Goal: Task Accomplishment & Management: Complete application form

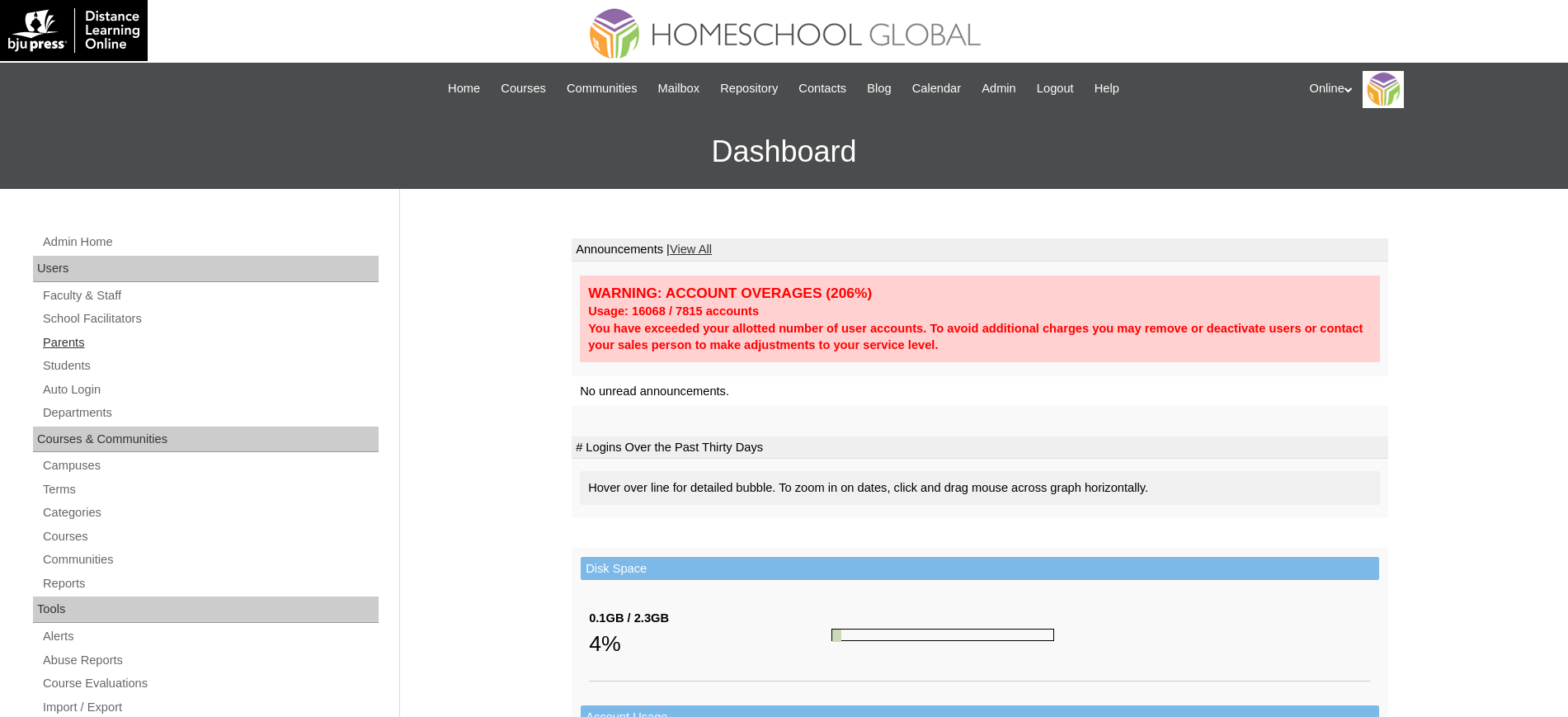
click at [71, 349] on link "Parents" at bounding box center [210, 343] width 337 height 21
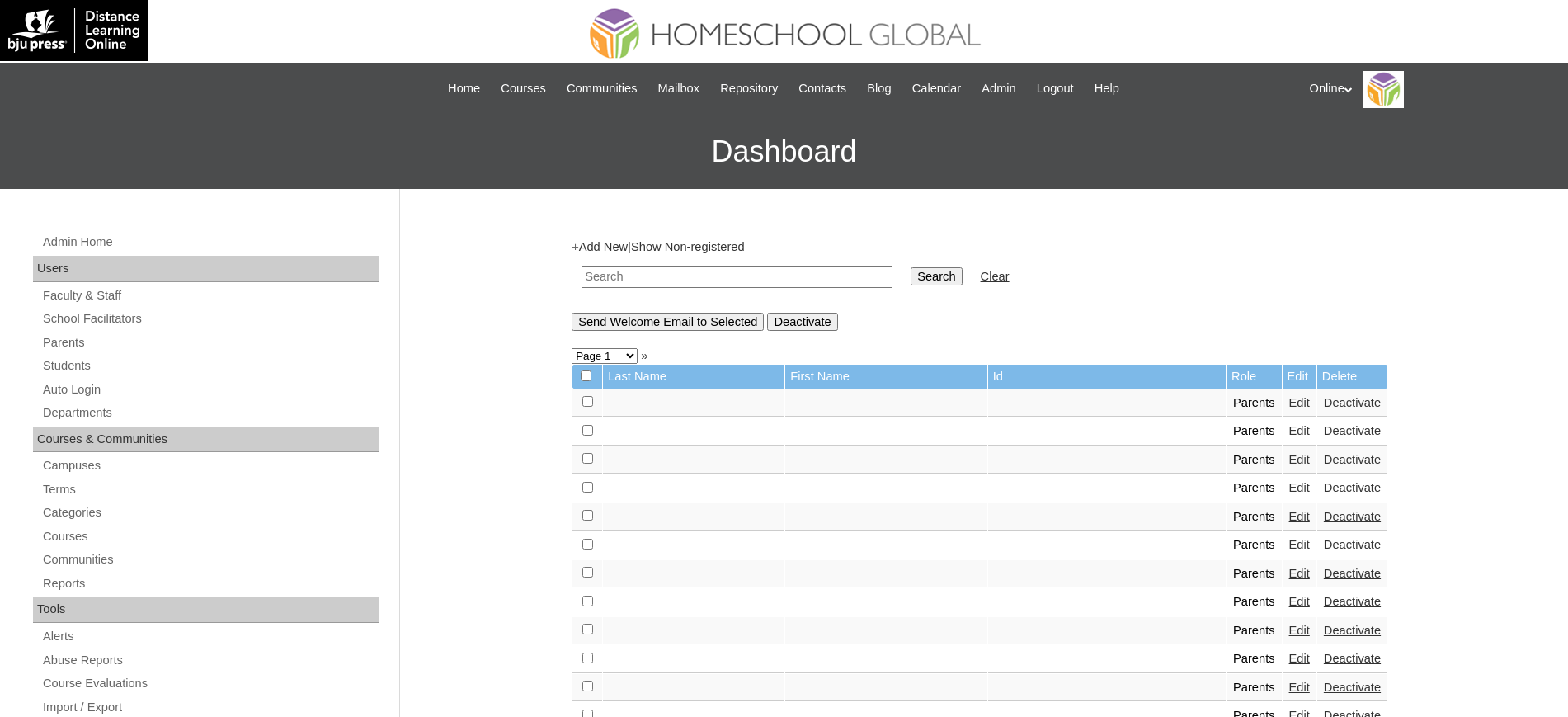
click at [628, 250] on link "Add New" at bounding box center [603, 247] width 49 height 13
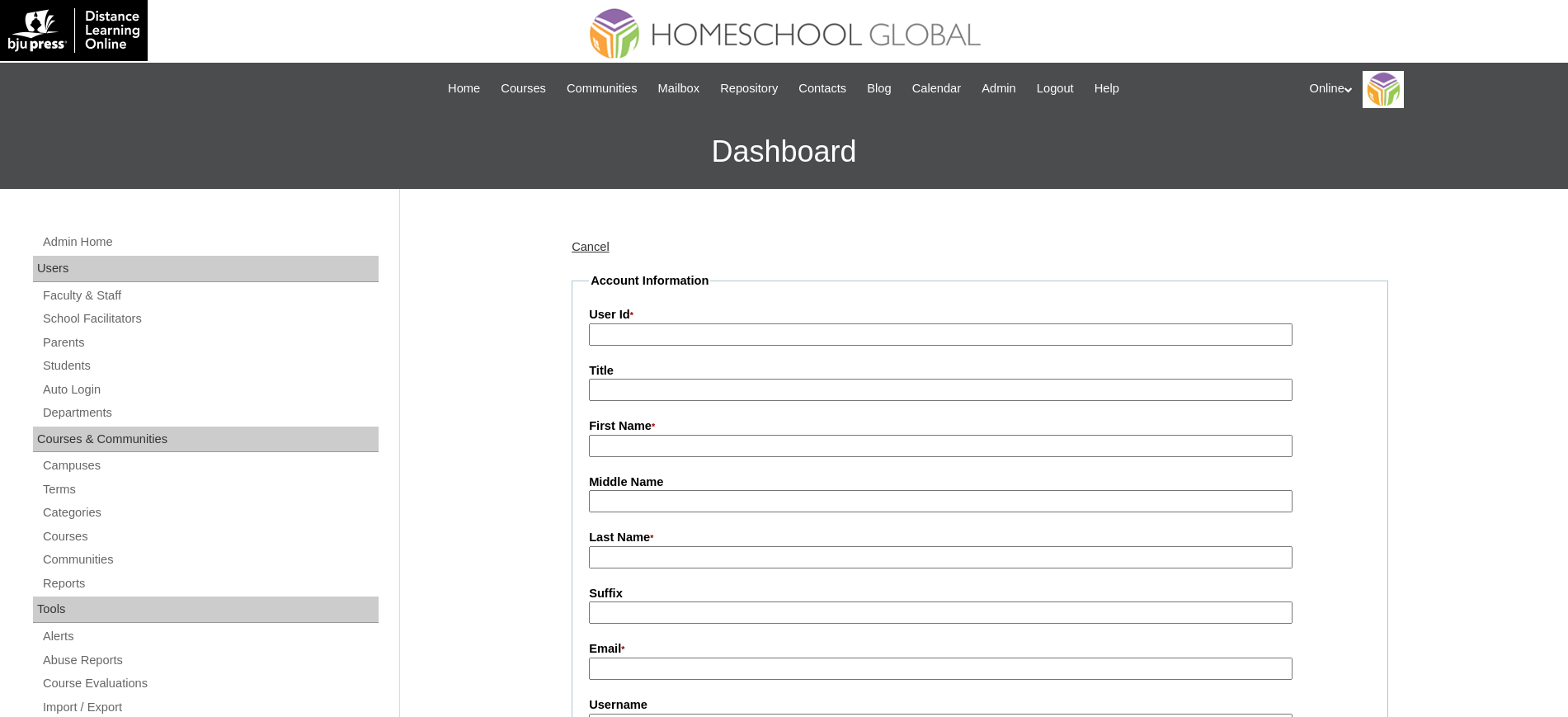
click at [692, 343] on input "User Id *" at bounding box center [941, 334] width 703 height 22
paste input "HGP0131-OACAD2025"
type input "HGP0131-OACAD2025"
type input "v"
click at [694, 456] on input "v" at bounding box center [941, 445] width 703 height 22
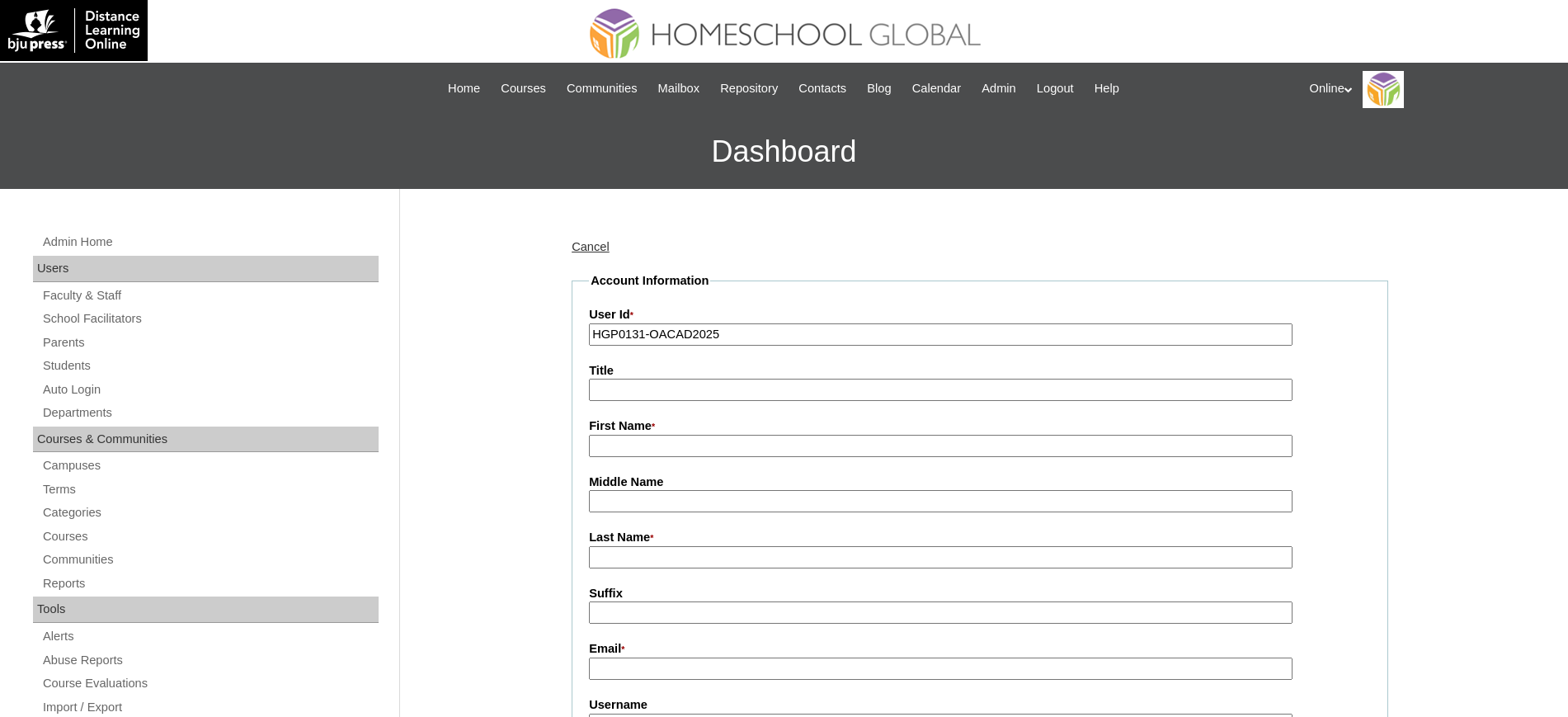
paste input "Zianna Helene"
type input "Zianna Helene"
paste input "Seguin"
click at [705, 562] on input "Seguin" at bounding box center [941, 557] width 703 height 22
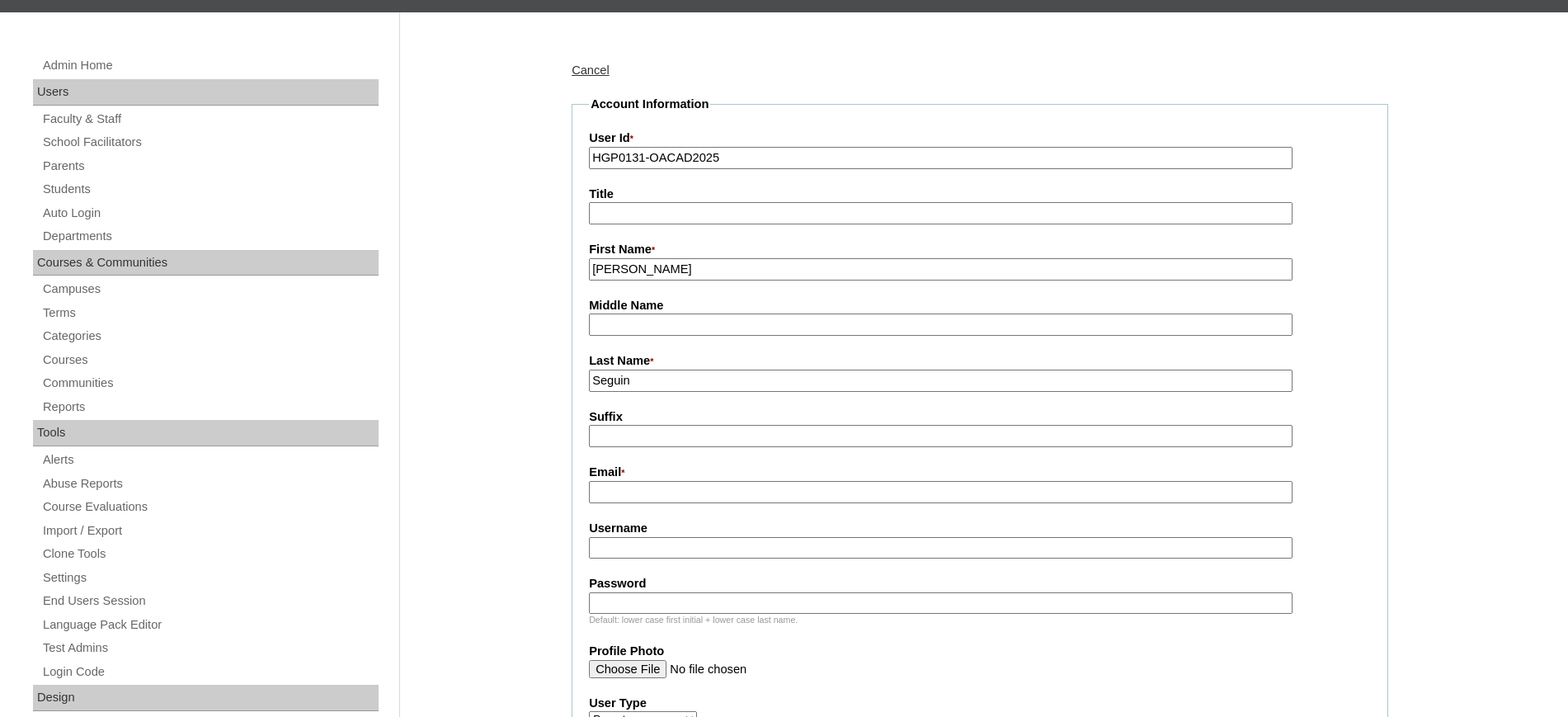
scroll to position [182, 0]
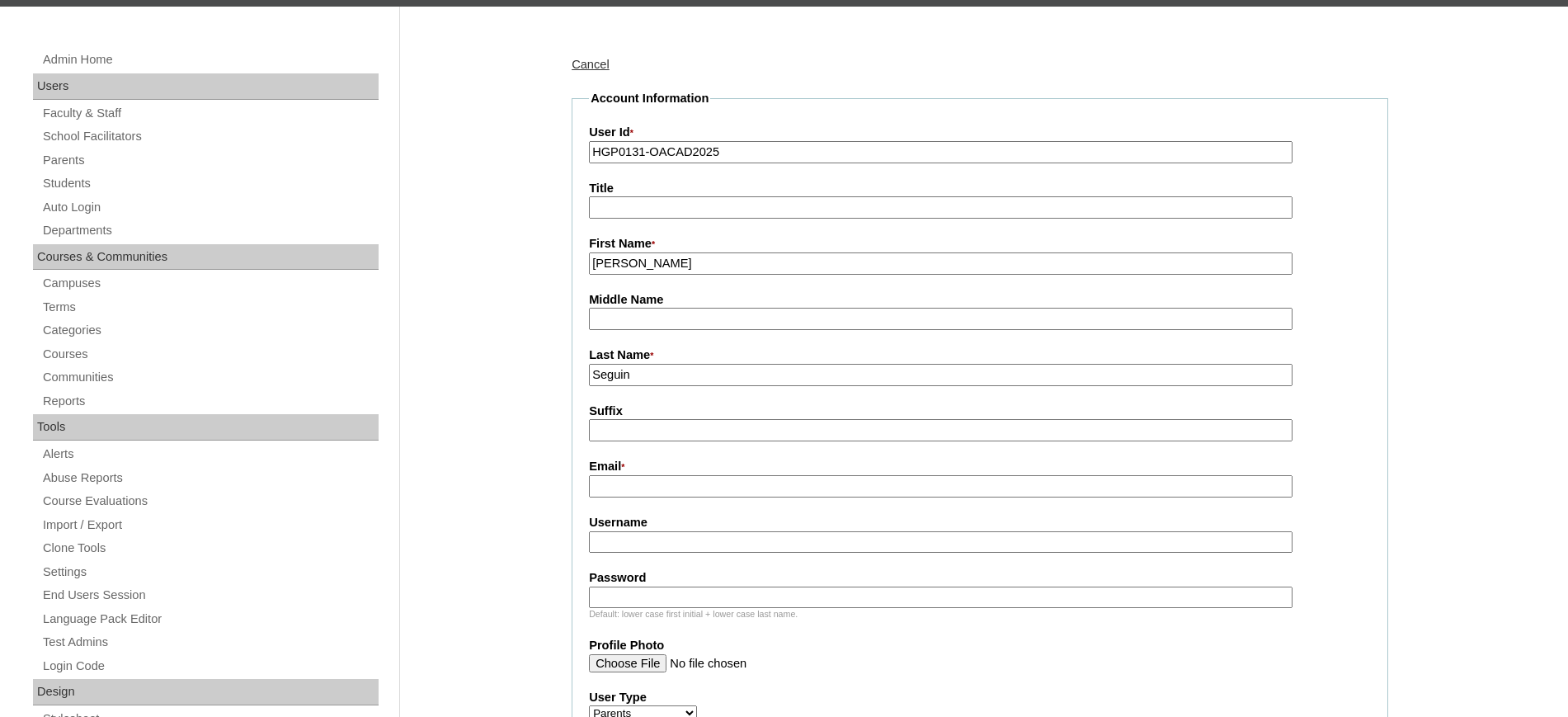
type input "Seguin"
drag, startPoint x: 686, startPoint y: 271, endPoint x: 359, endPoint y: 293, distance: 327.7
drag, startPoint x: 645, startPoint y: 367, endPoint x: 485, endPoint y: 344, distance: 161.6
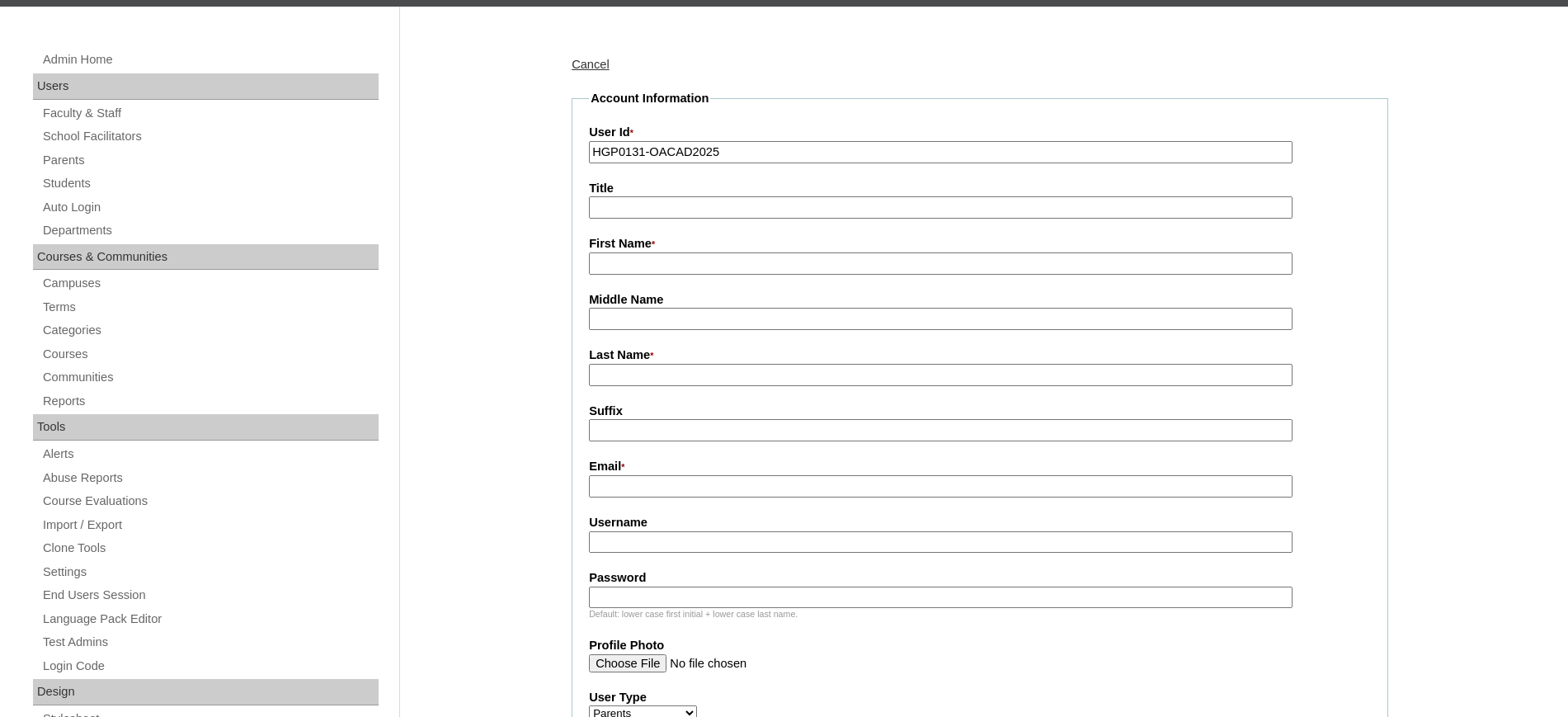
click at [703, 273] on input "First Name *" at bounding box center [941, 263] width 703 height 22
paste input "Trisha Marie"
type input "Trisha Marie"
click at [638, 383] on input "Last Name *" at bounding box center [941, 375] width 703 height 22
type input "Caimbre"
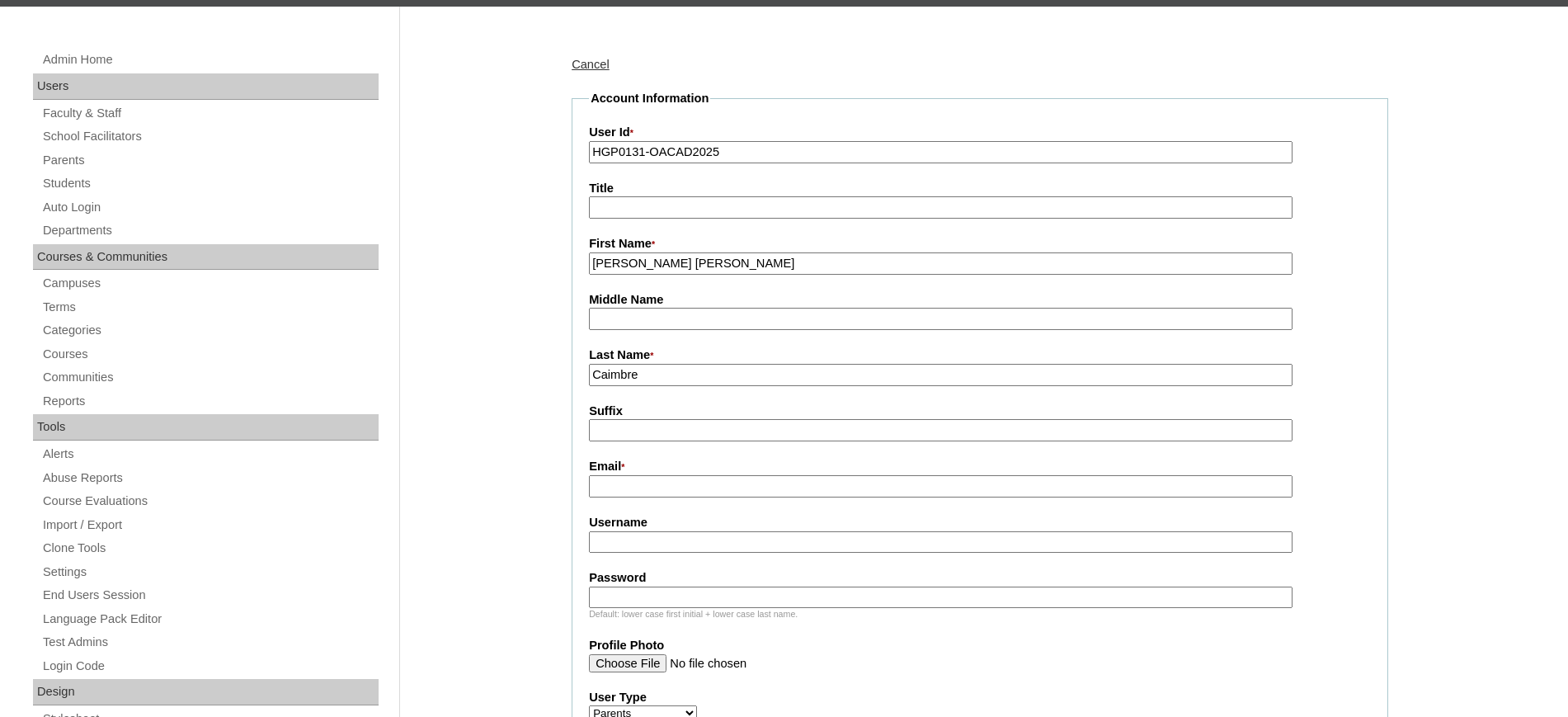
click at [669, 490] on input "Email *" at bounding box center [941, 486] width 703 height 22
paste input "sjtm26@gmail.com"
type input "sjtm26@gmail.com"
click at [757, 545] on input "Username" at bounding box center [941, 542] width 703 height 22
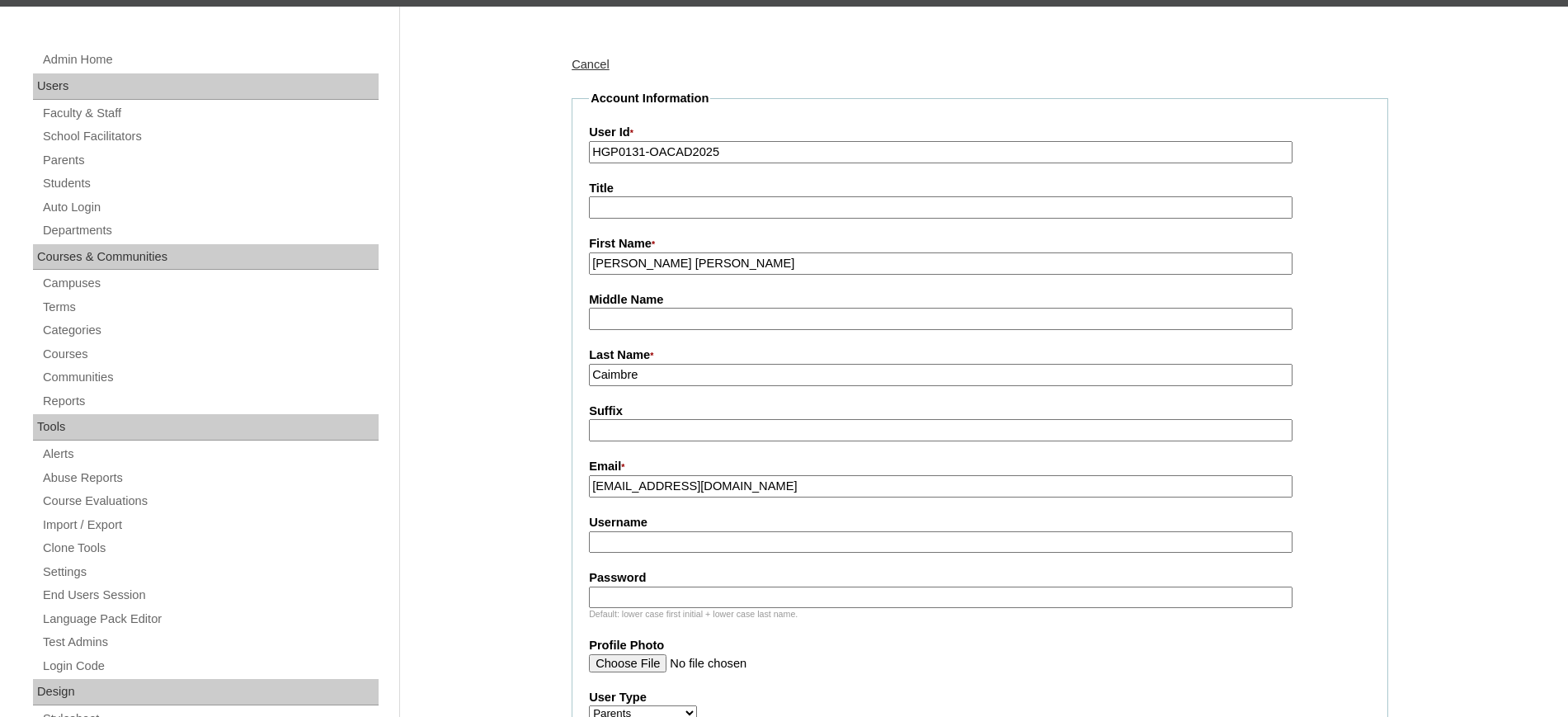
paste input "t.caimbre2025"
type input "t.caimbre2025"
click at [723, 594] on input "Password" at bounding box center [941, 597] width 703 height 22
paste input "HgFAc"
type input "HgFAc"
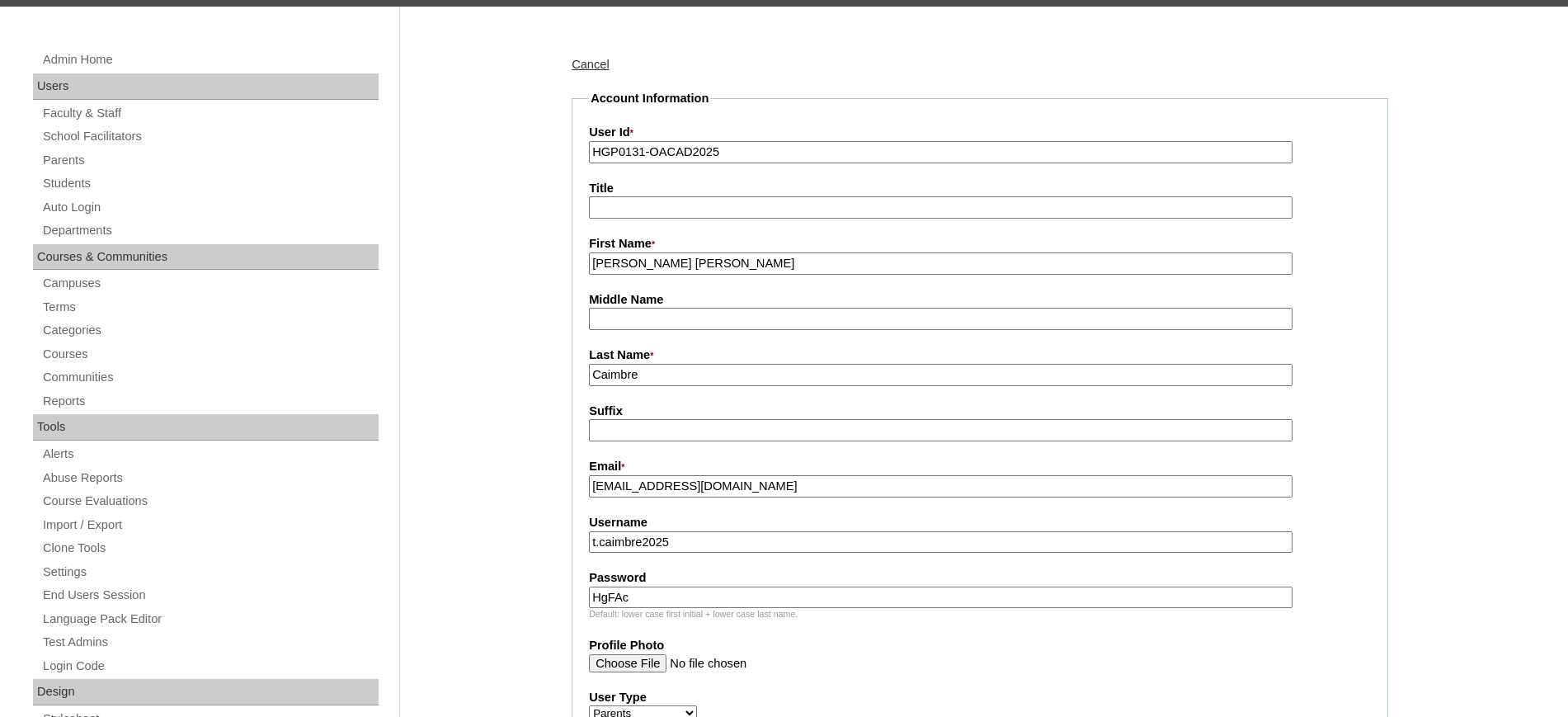
click at [868, 660] on input "Profile Photo" at bounding box center [941, 663] width 703 height 18
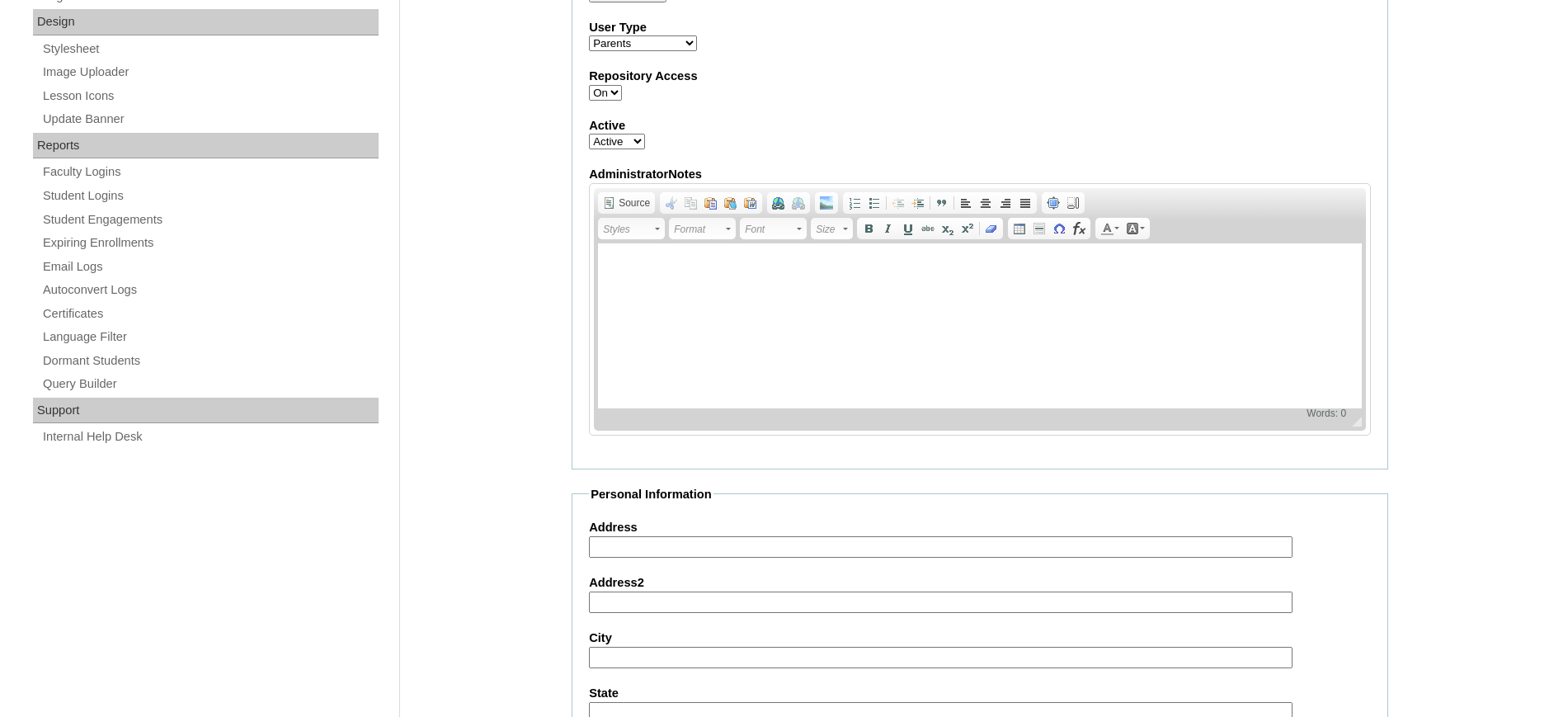
scroll to position [1513, 0]
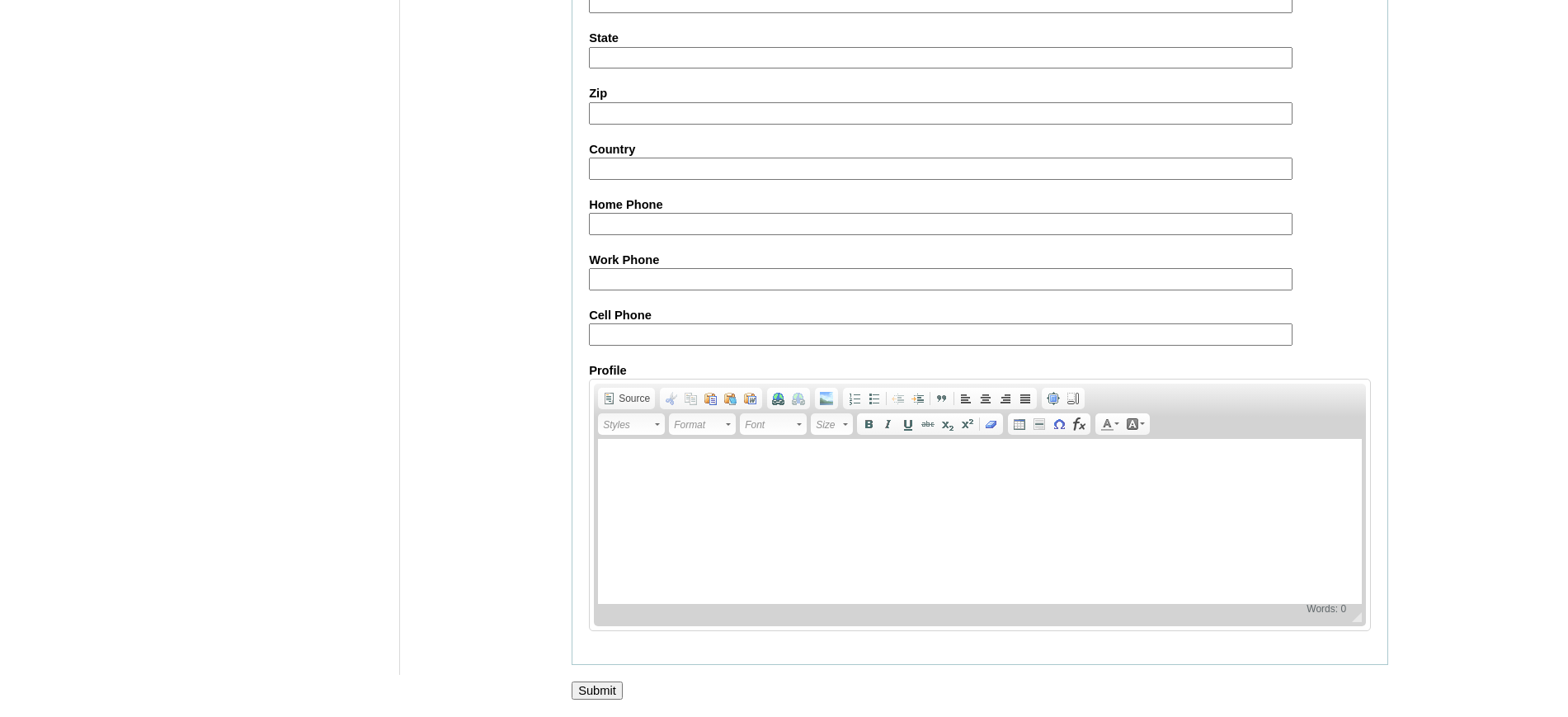
click at [613, 697] on input "Submit" at bounding box center [598, 690] width 51 height 18
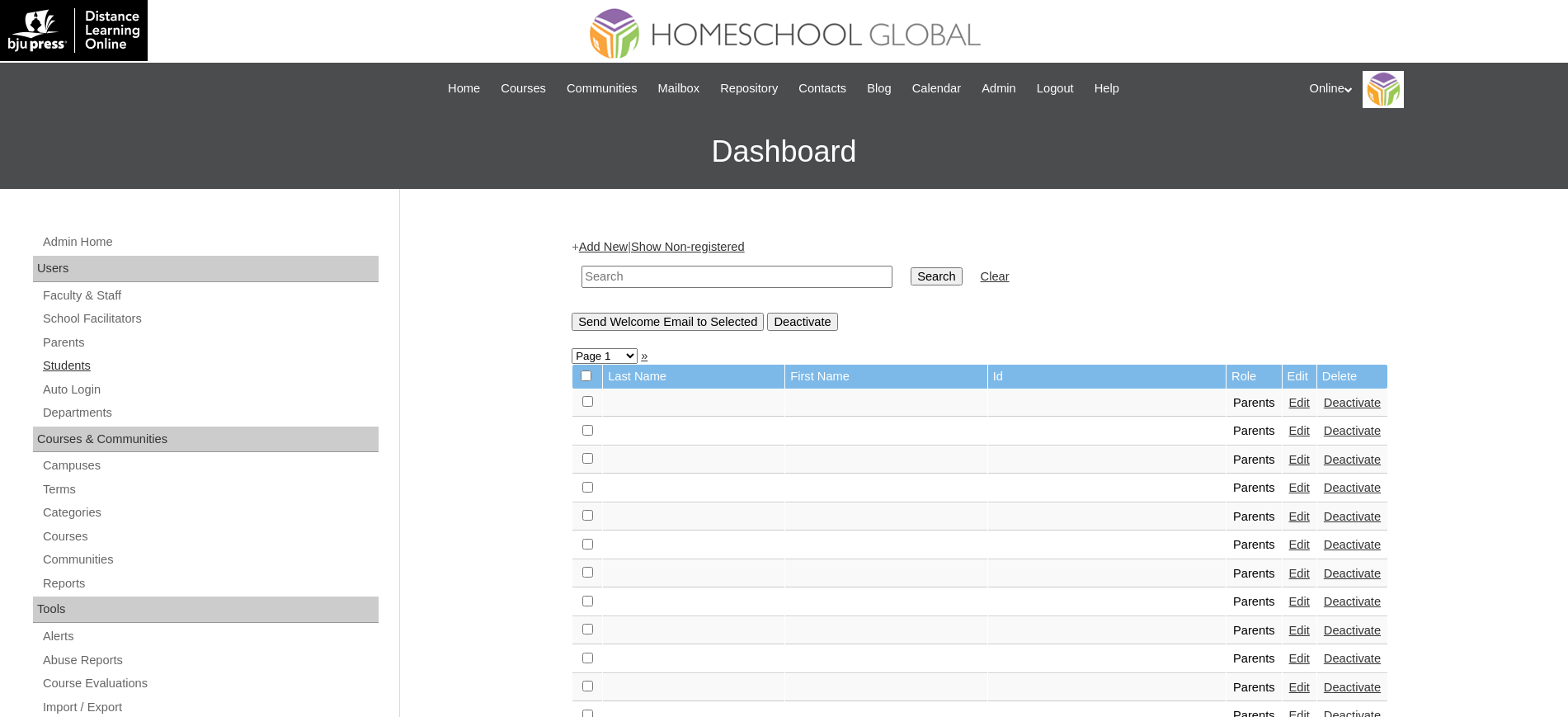
click at [109, 356] on link "Students" at bounding box center [210, 366] width 337 height 21
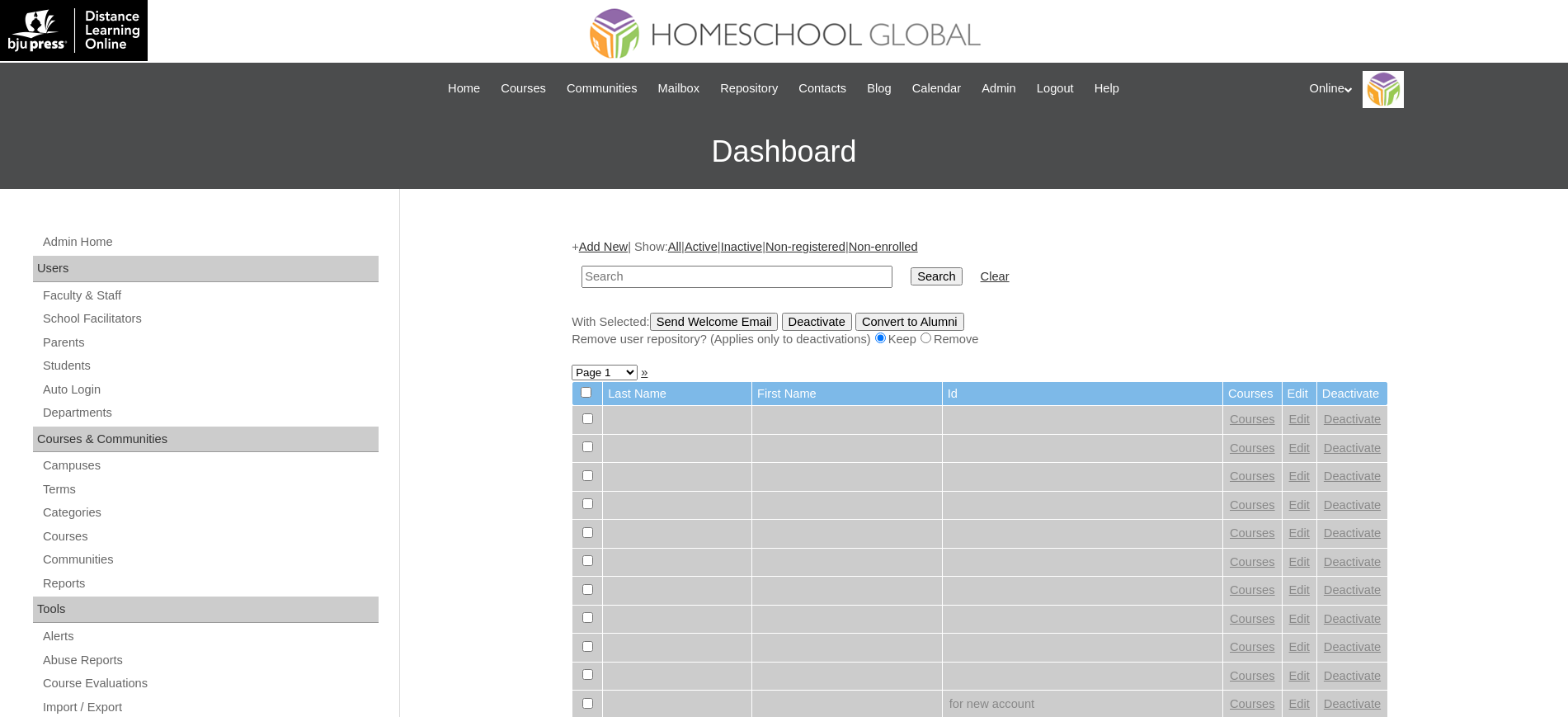
click at [604, 244] on link "Add New" at bounding box center [603, 247] width 49 height 13
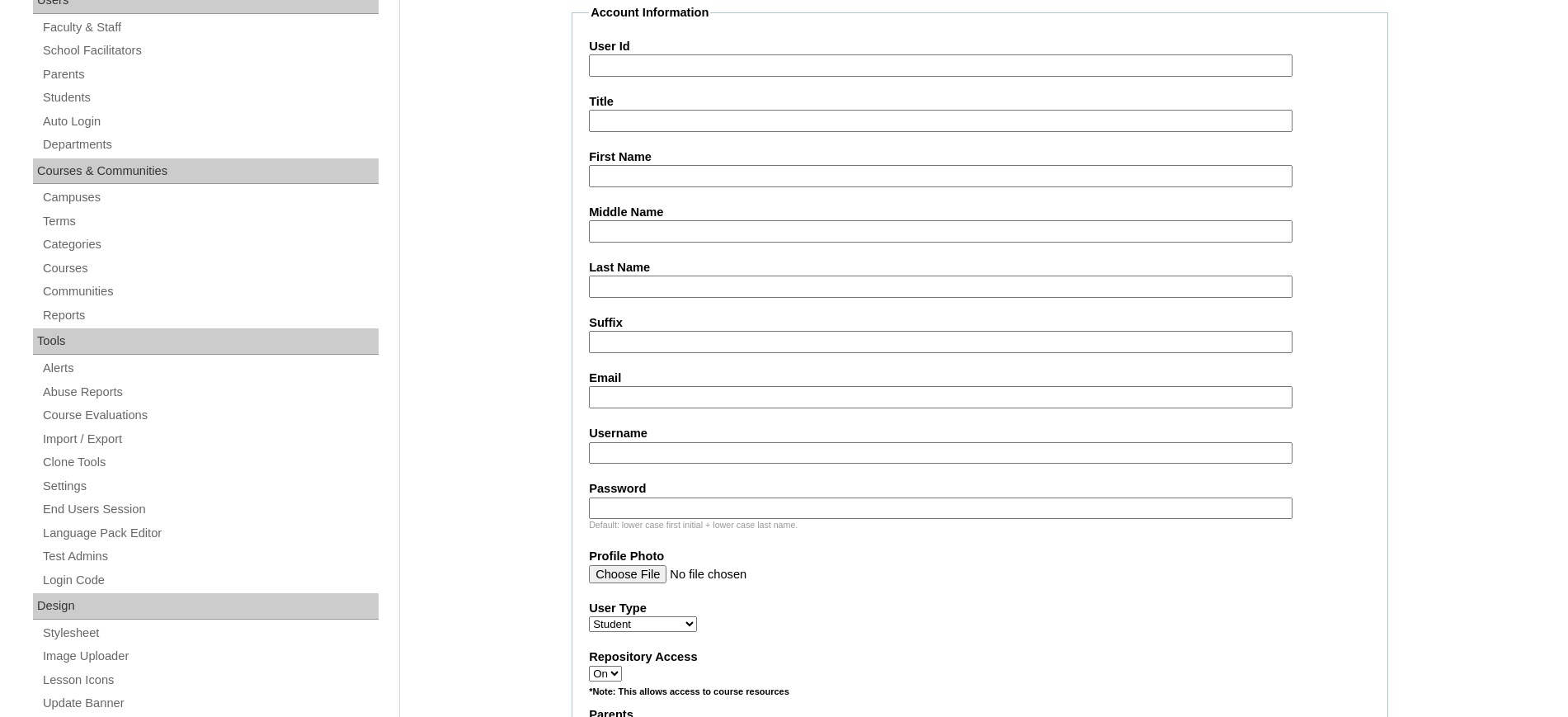
scroll to position [272, 0]
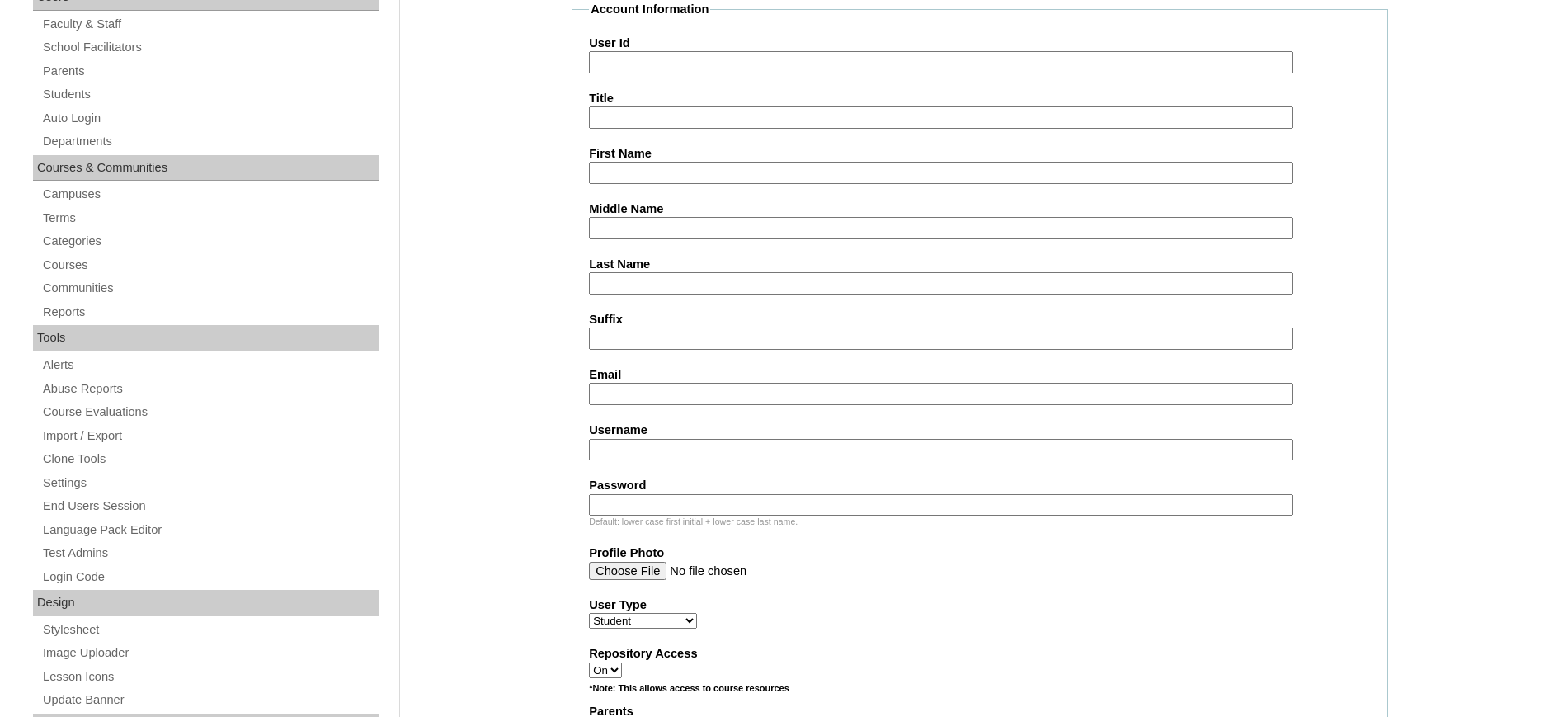
click at [734, 58] on input "User Id" at bounding box center [941, 62] width 703 height 22
paste input "HG163OACAD2025"
type input "HG163OACAD2025"
paste input "Zianna Helene"
click at [637, 170] on input "Zianna Helene" at bounding box center [941, 173] width 703 height 22
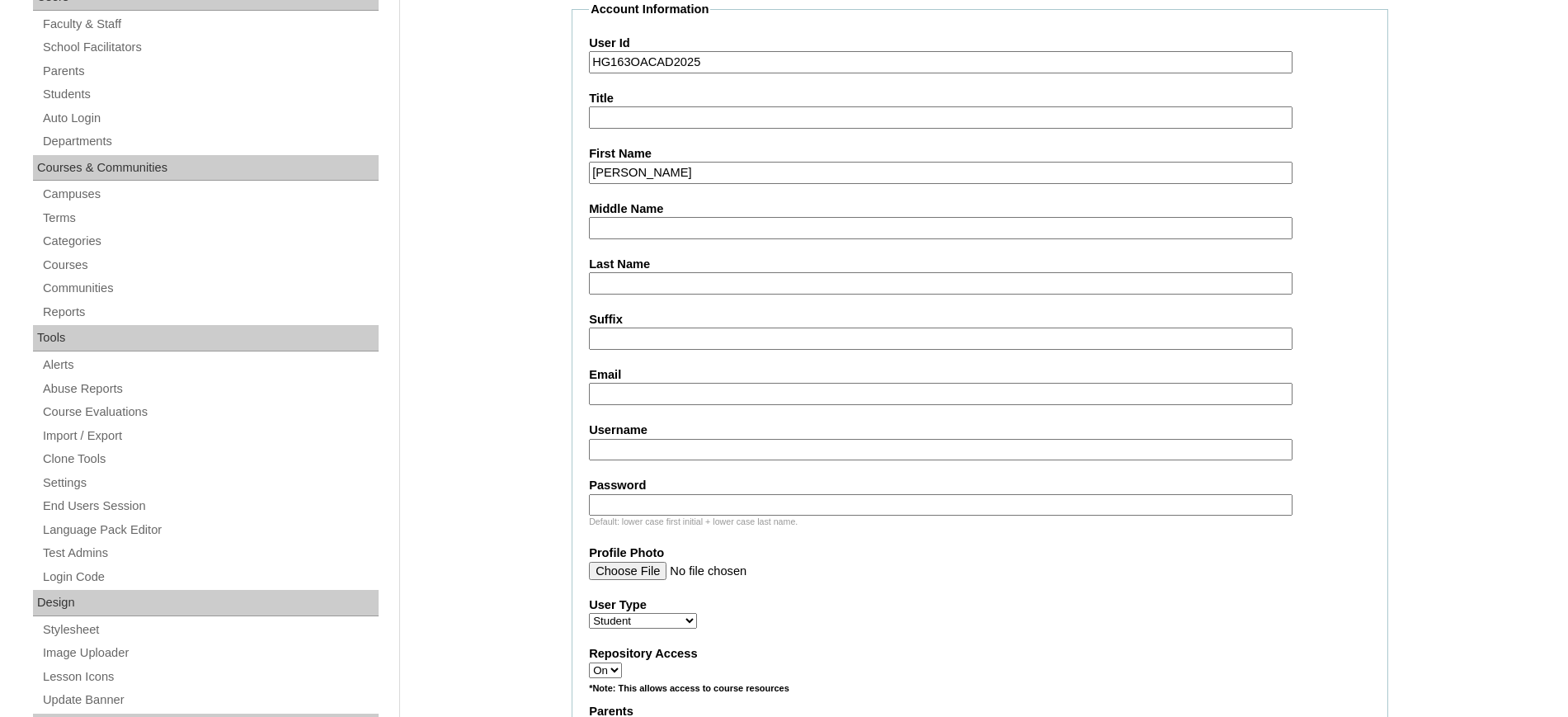
type input "Zianna Helene"
click at [668, 277] on input "Last Name" at bounding box center [941, 283] width 703 height 22
paste input "Seguin"
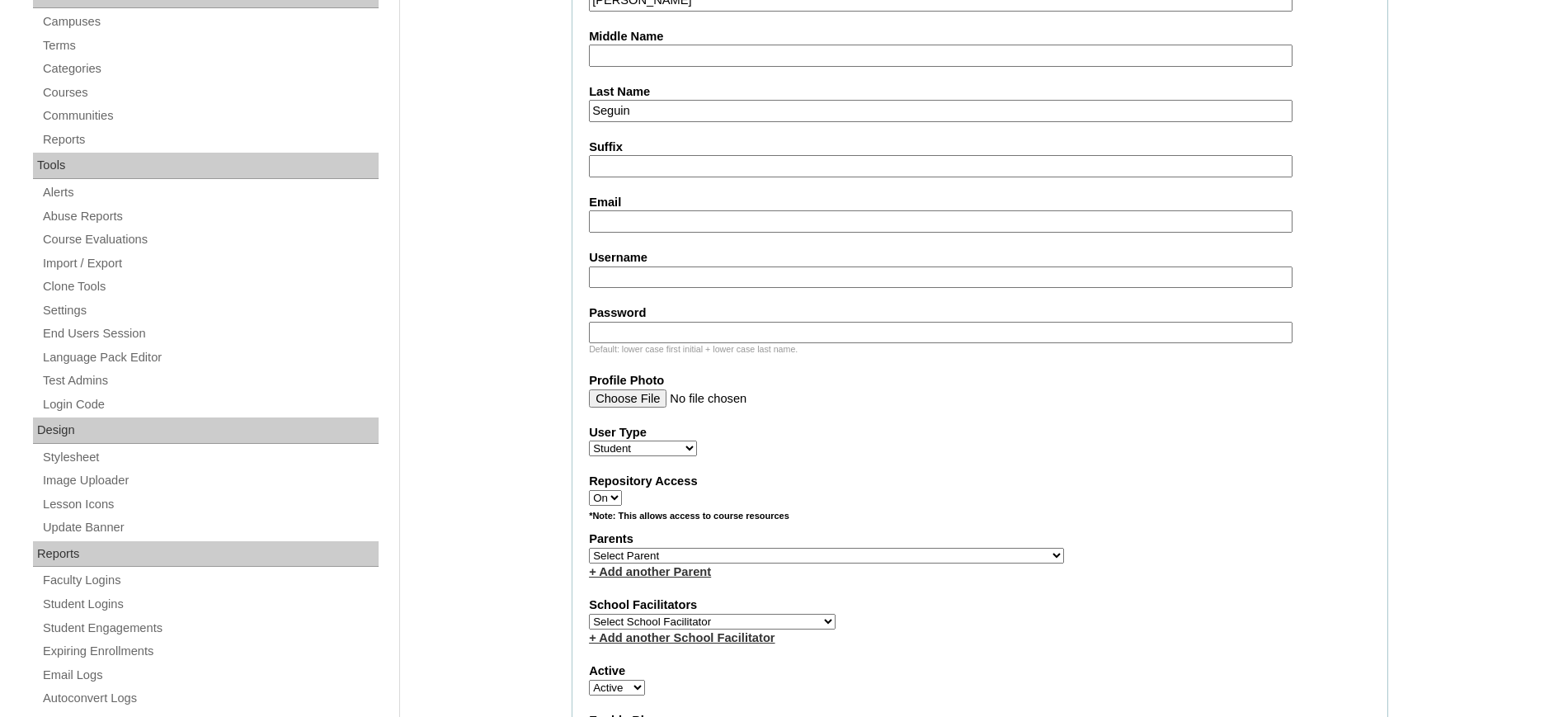
scroll to position [442, 0]
type input "Seguin"
click at [682, 224] on input "Email" at bounding box center [941, 222] width 703 height 22
paste input "sjtm26@gmail.com"
type input "sjtm26@gmail.com"
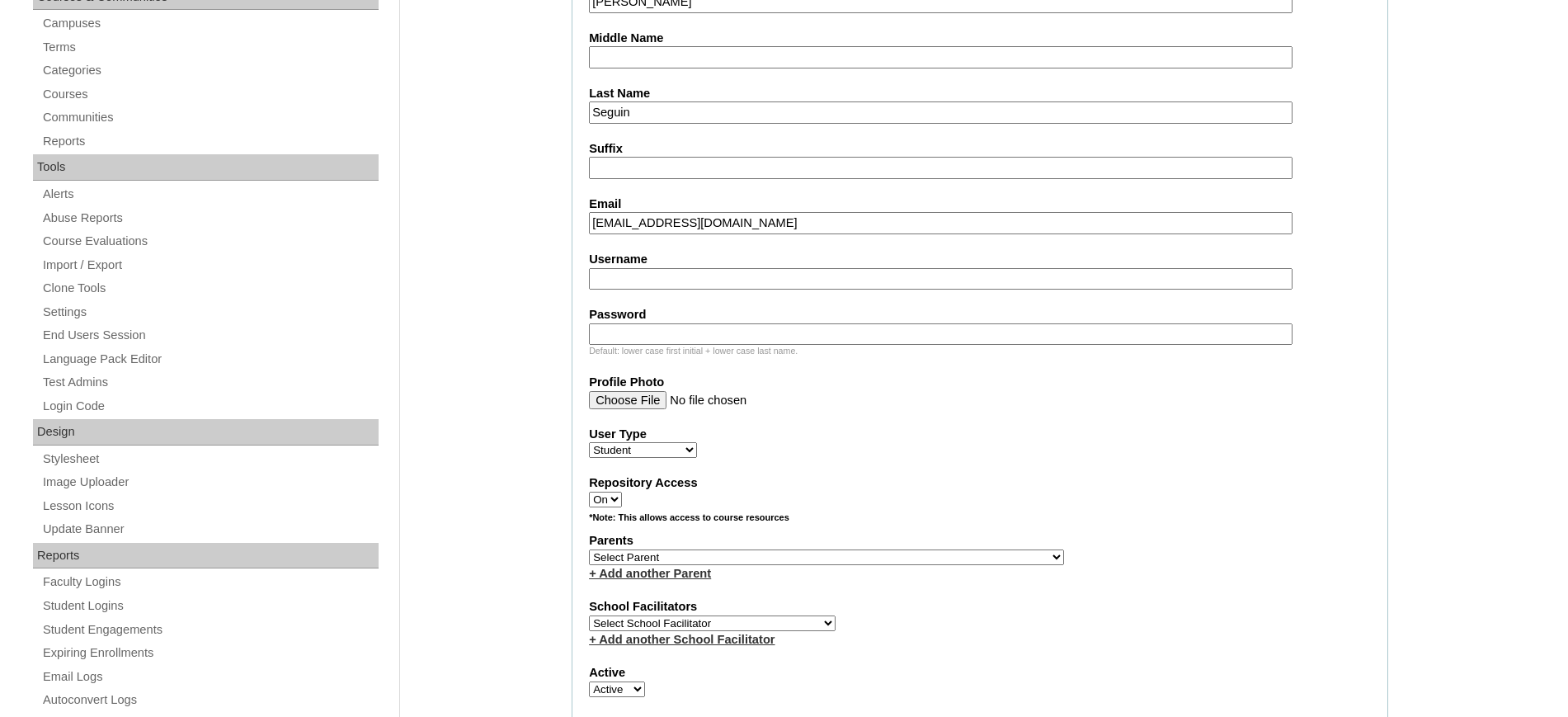
click at [621, 273] on input "Username" at bounding box center [941, 278] width 703 height 22
paste input "zianna.seguin2025"
type input "zianna.seguin2025"
click at [738, 336] on input "Password" at bounding box center [941, 334] width 703 height 22
paste input "JkmFg"
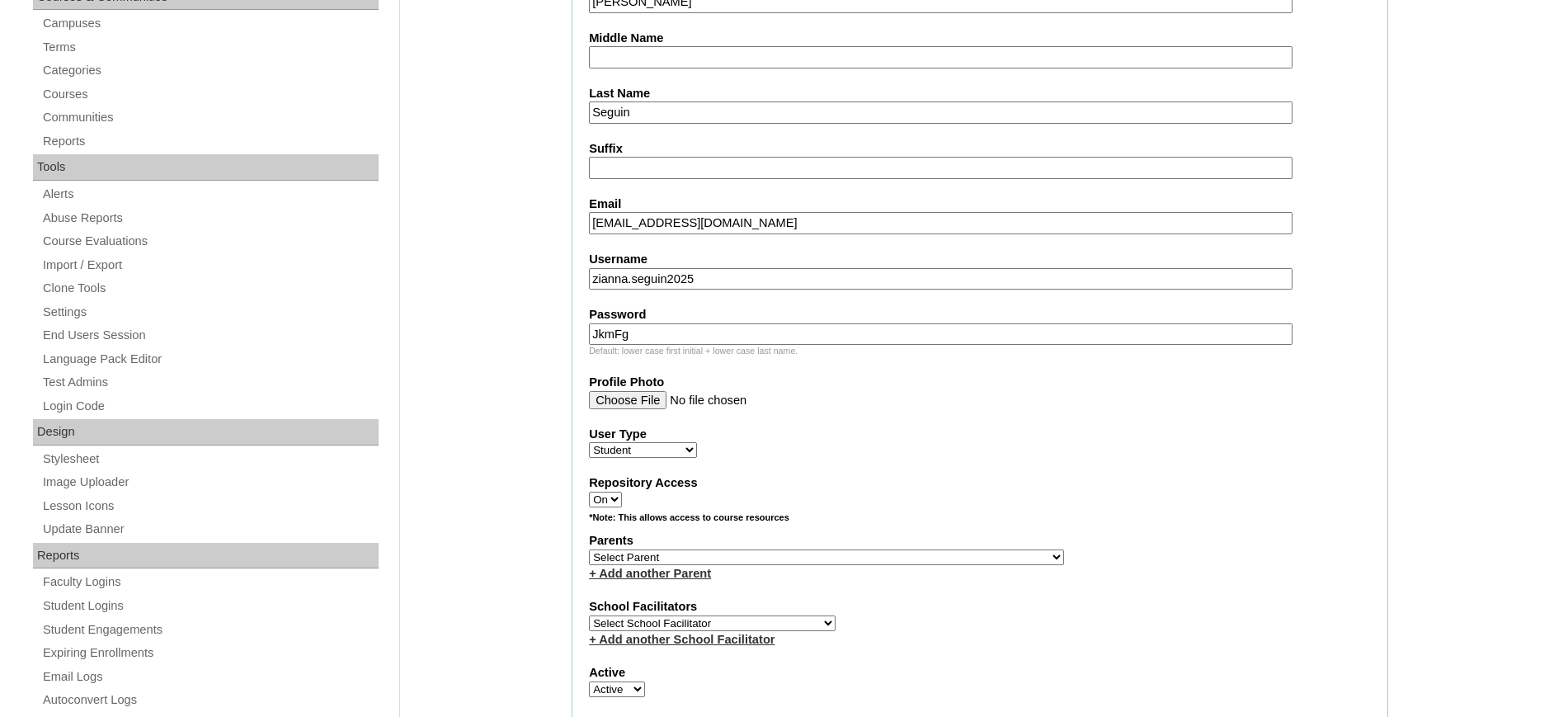
type input "JkmFg"
click at [922, 417] on fieldset "Account Information User Id HG163OACAD2025 Title First Name Zianna Helene Middl…" at bounding box center [980, 498] width 817 height 1335
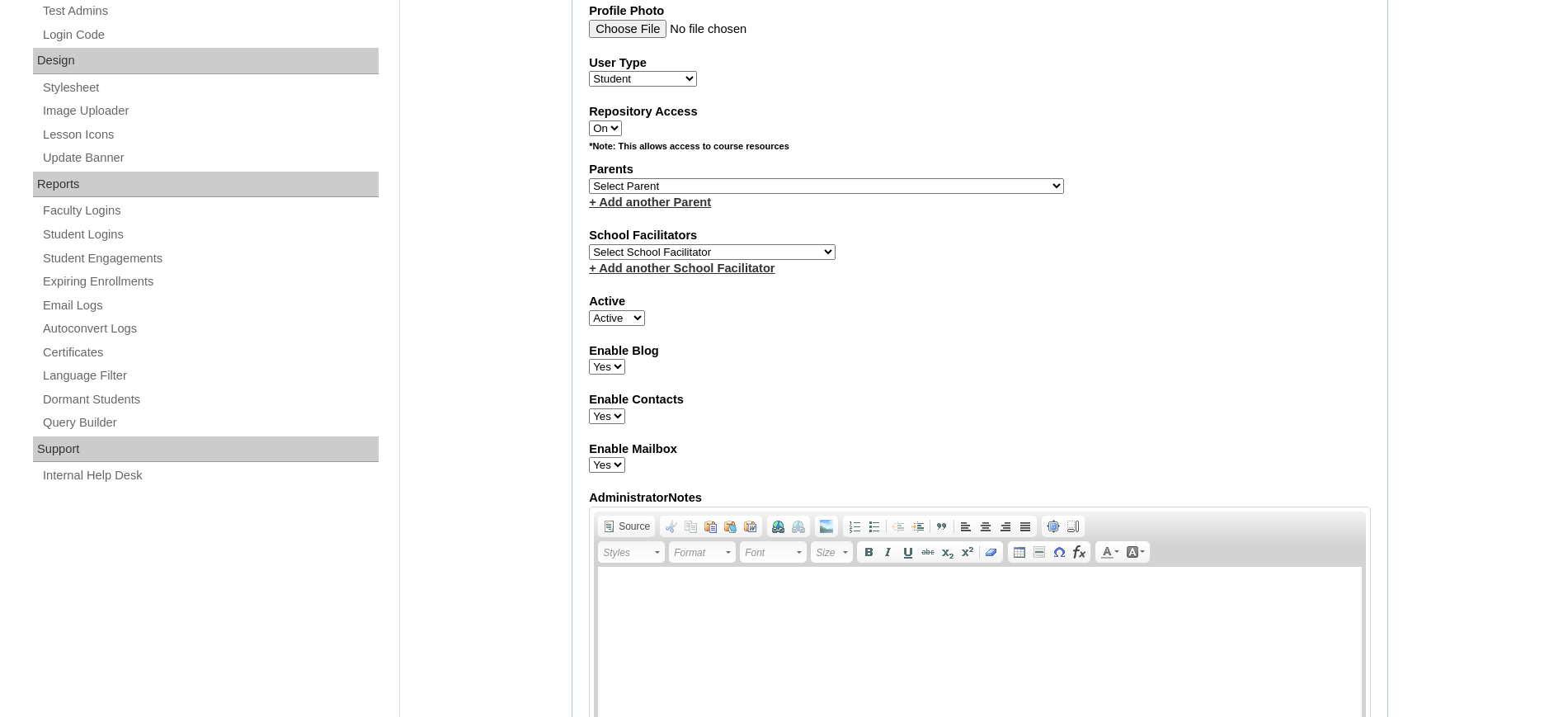
scroll to position [841, 0]
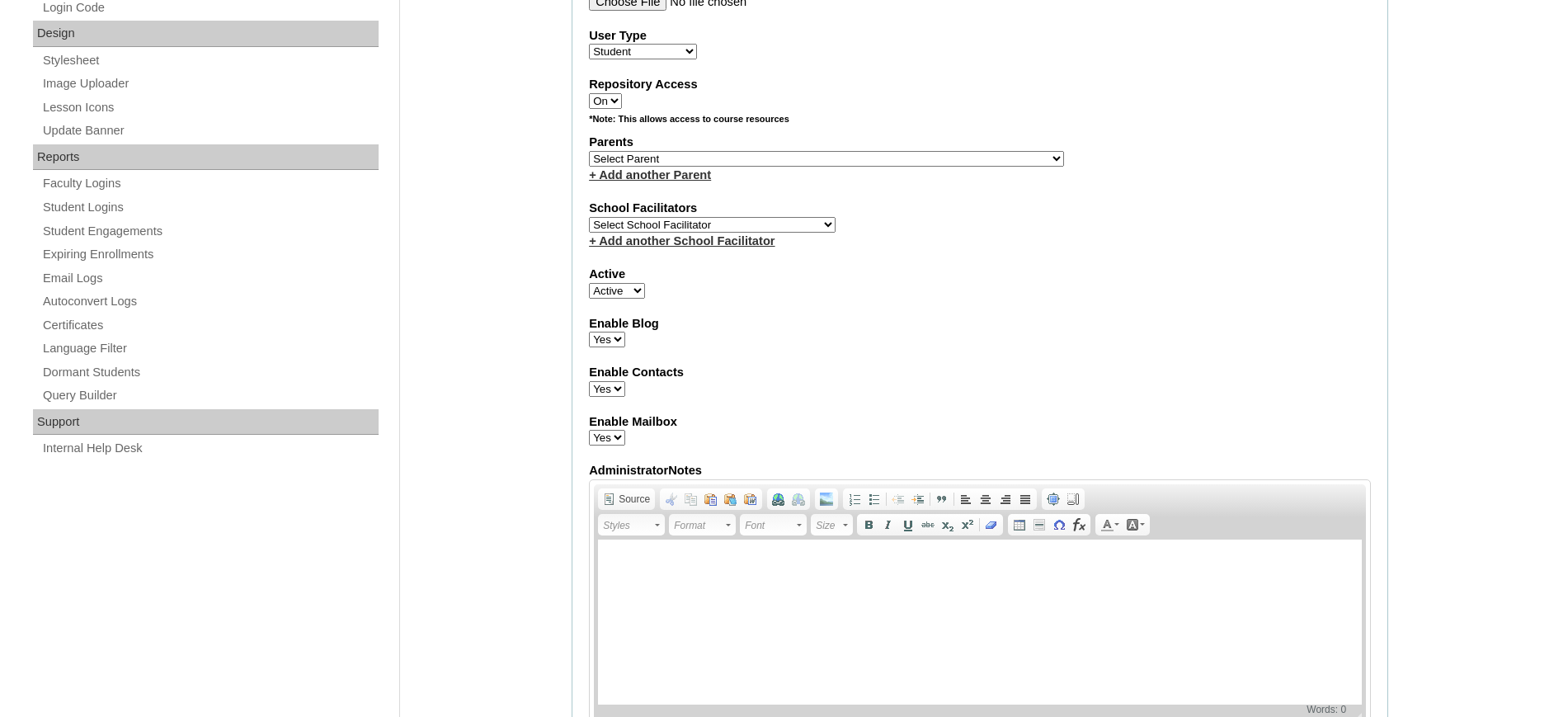
click at [767, 221] on select "Select School Facilitator Norman Añain Ruffa Abadijas Mary Abella Gloryfe Abion…" at bounding box center [712, 225] width 247 height 15
select select "32656"
click at [589, 217] on select "Select School Facilitator Norman Añain Ruffa Abadijas Mary Abella Gloryfe Abion…" at bounding box center [712, 225] width 247 height 15
click at [711, 157] on select "Select Parent , , , , , , , , , , , , , , , , , , , , , , , , , , , , , , , , ,…" at bounding box center [826, 158] width 476 height 15
select select "43159"
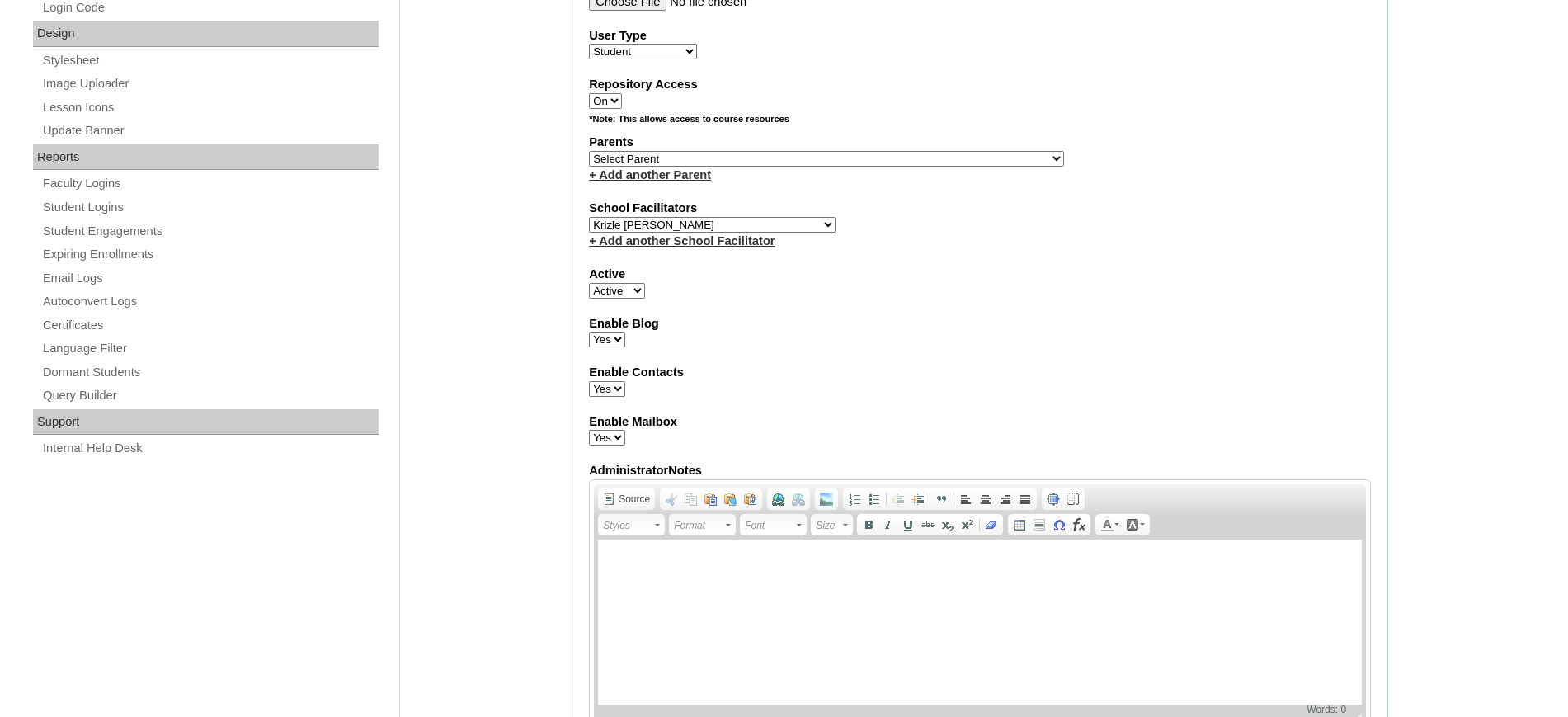
click at [589, 151] on select "Select Parent , , , , , , , , , , , , , , , , , , , , , , , , , , , , , , , , ,…" at bounding box center [826, 158] width 476 height 15
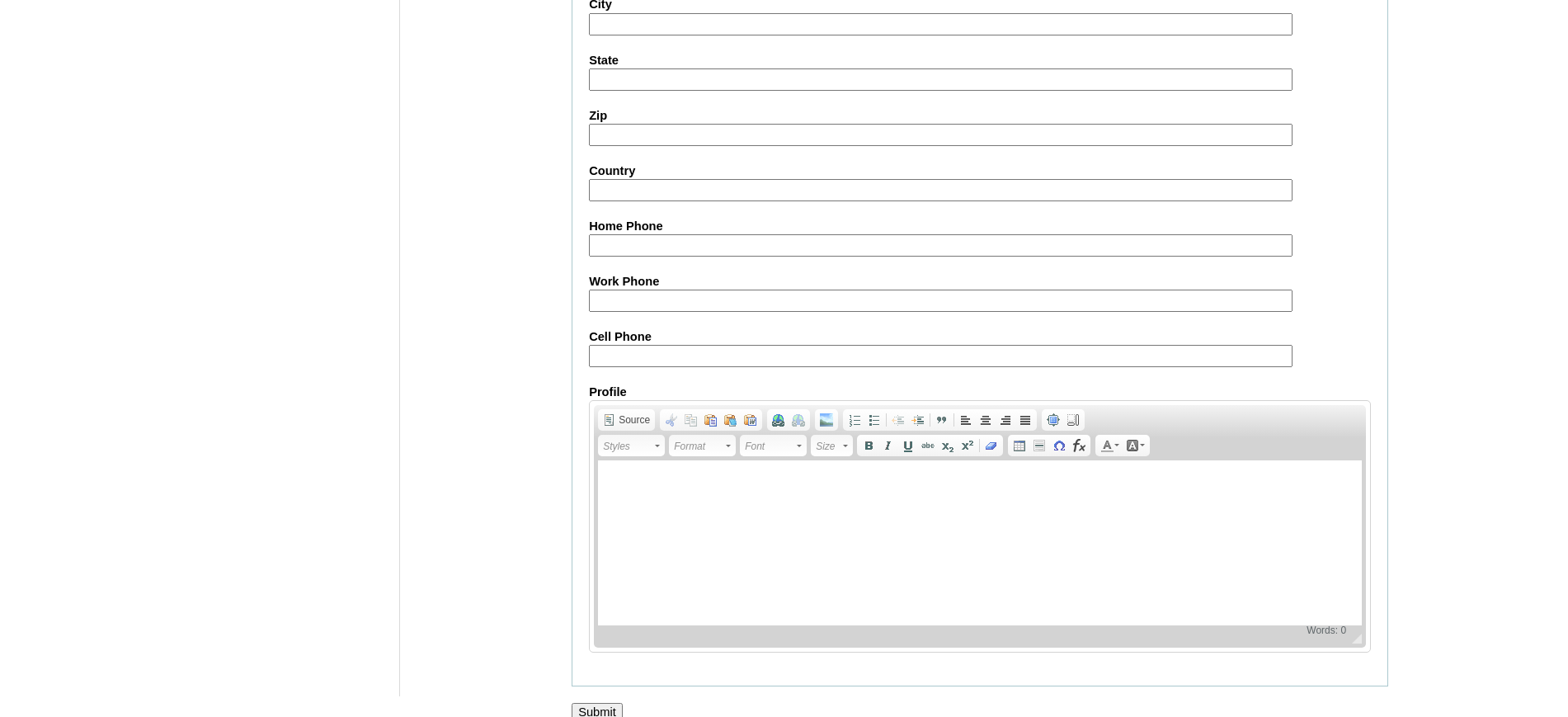
scroll to position [1794, 0]
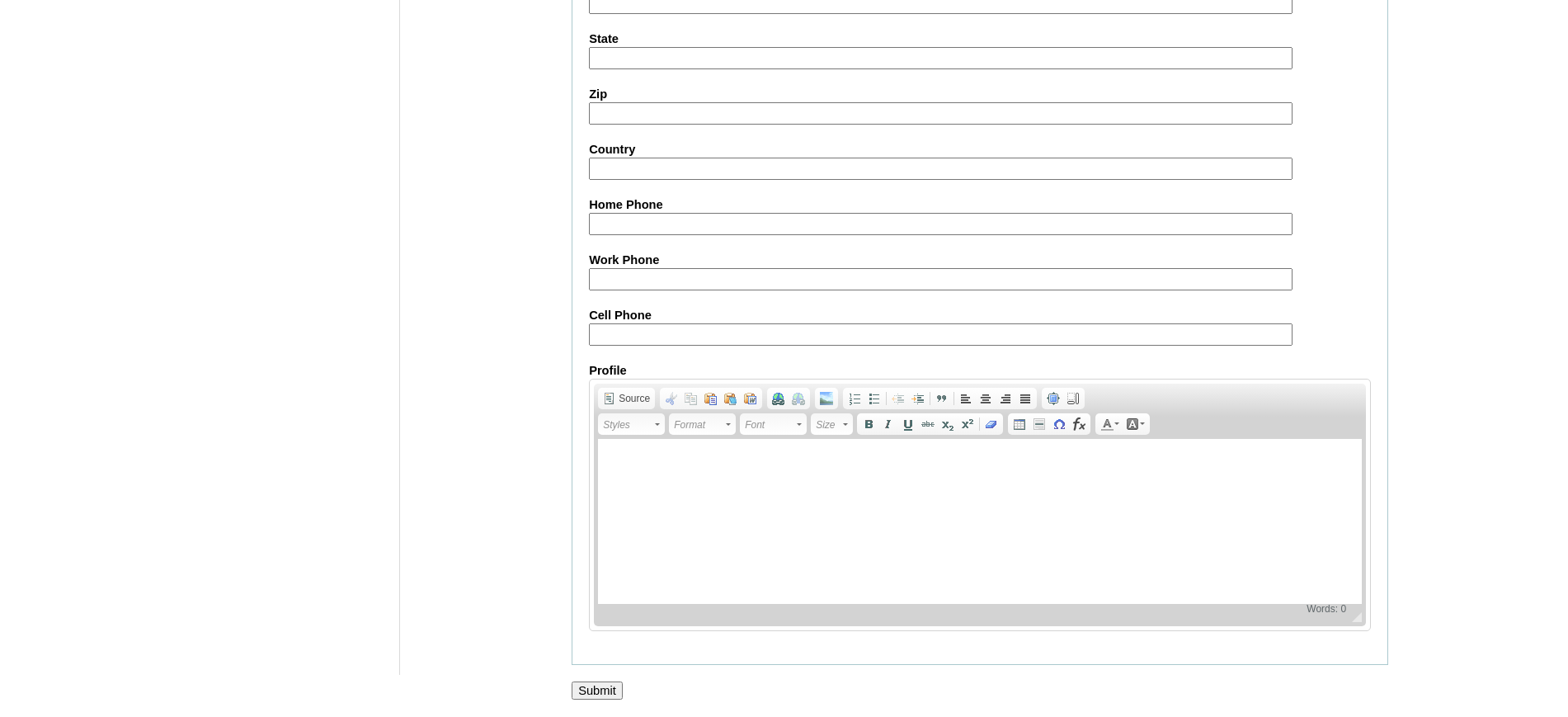
click at [607, 686] on input "Submit" at bounding box center [598, 690] width 51 height 18
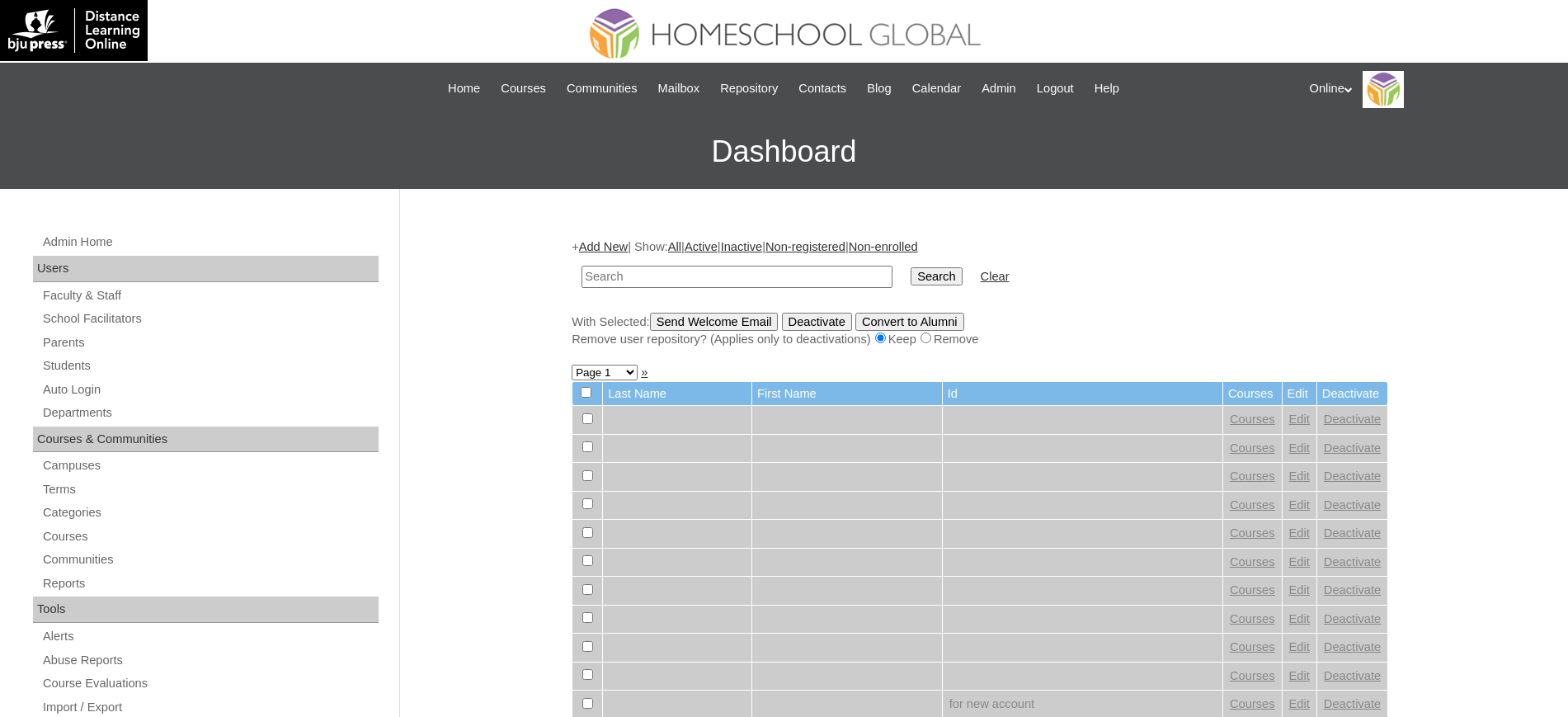
click at [601, 271] on input "text" at bounding box center [737, 277] width 311 height 22
type input "seguin"
click at [911, 267] on input "Search" at bounding box center [937, 276] width 51 height 18
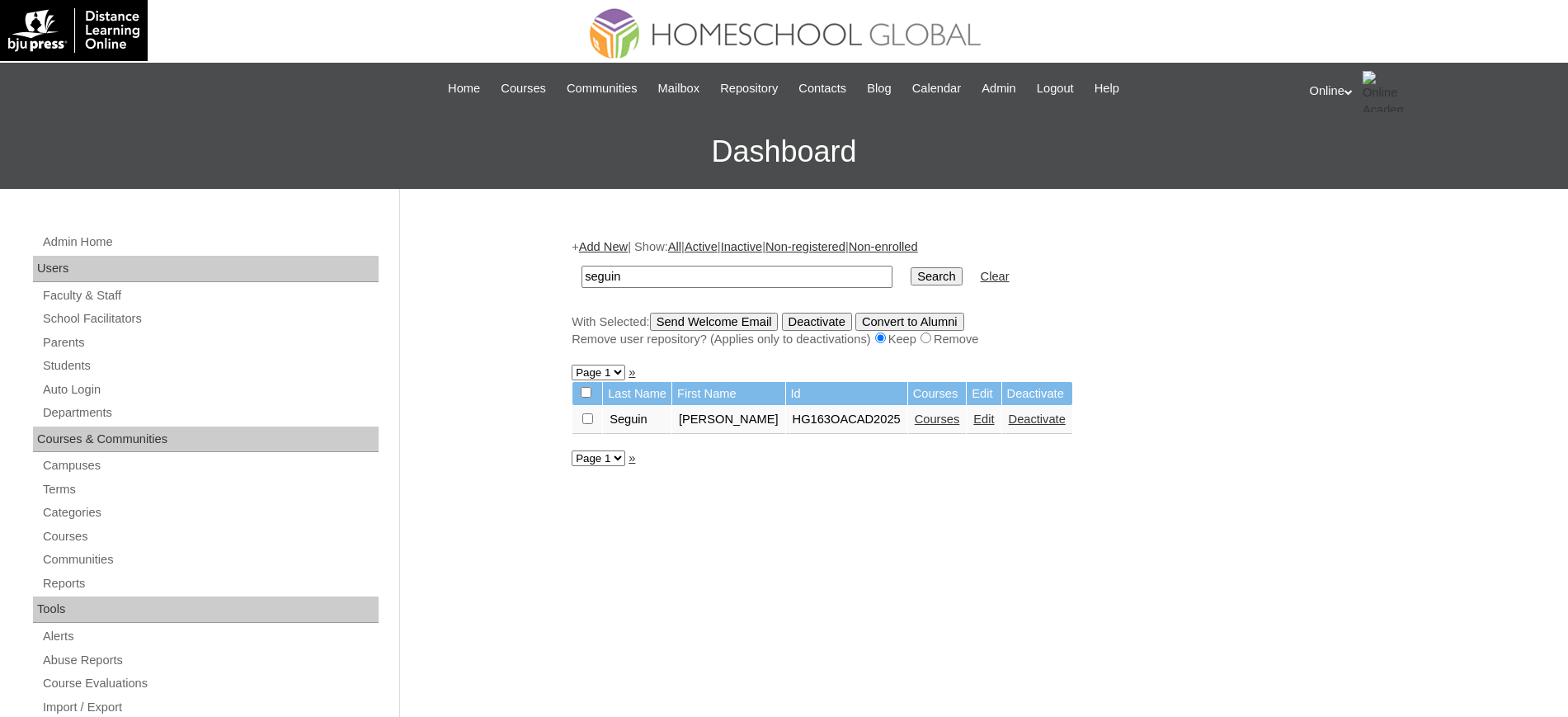
click at [923, 415] on link "Courses" at bounding box center [938, 420] width 46 height 13
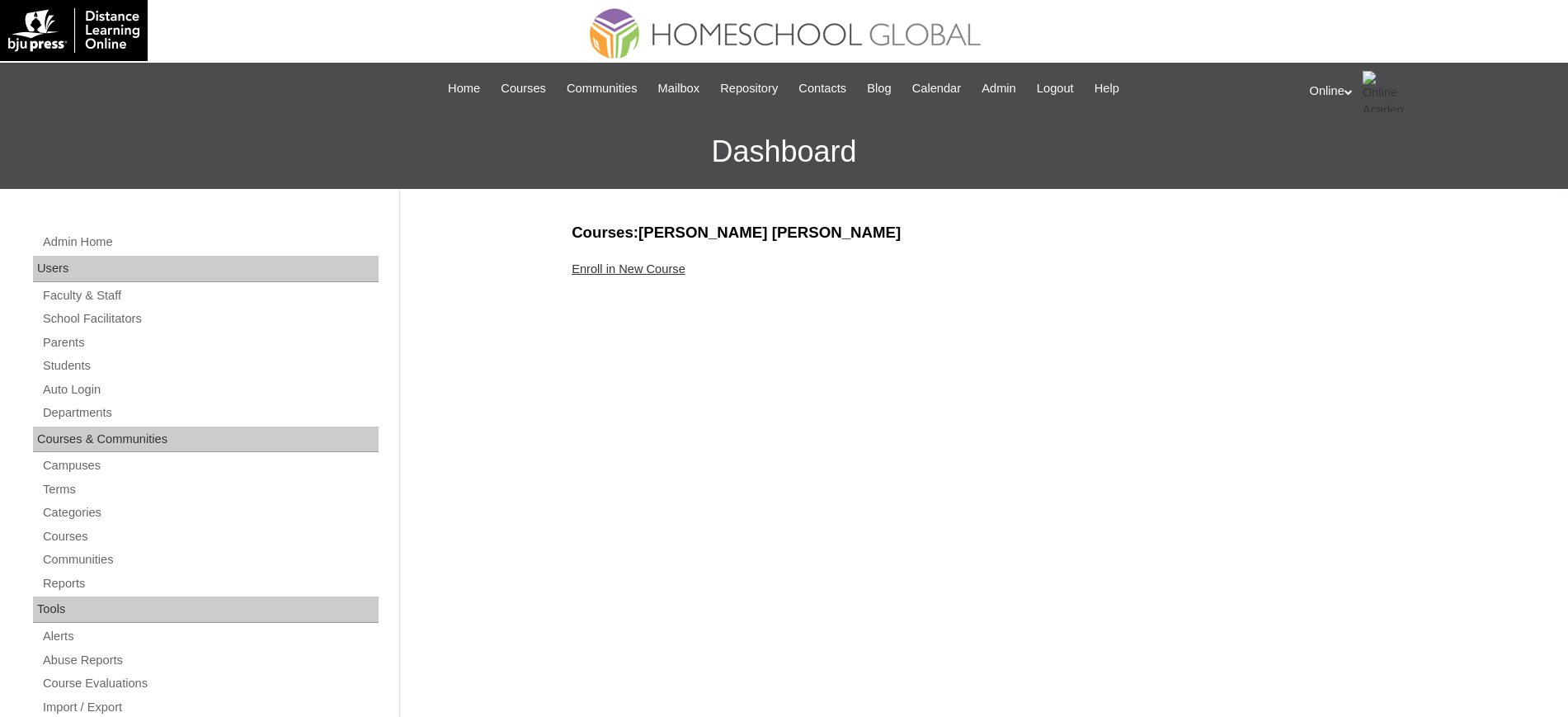
click at [601, 267] on link "Enroll in New Course" at bounding box center [628, 269] width 113 height 13
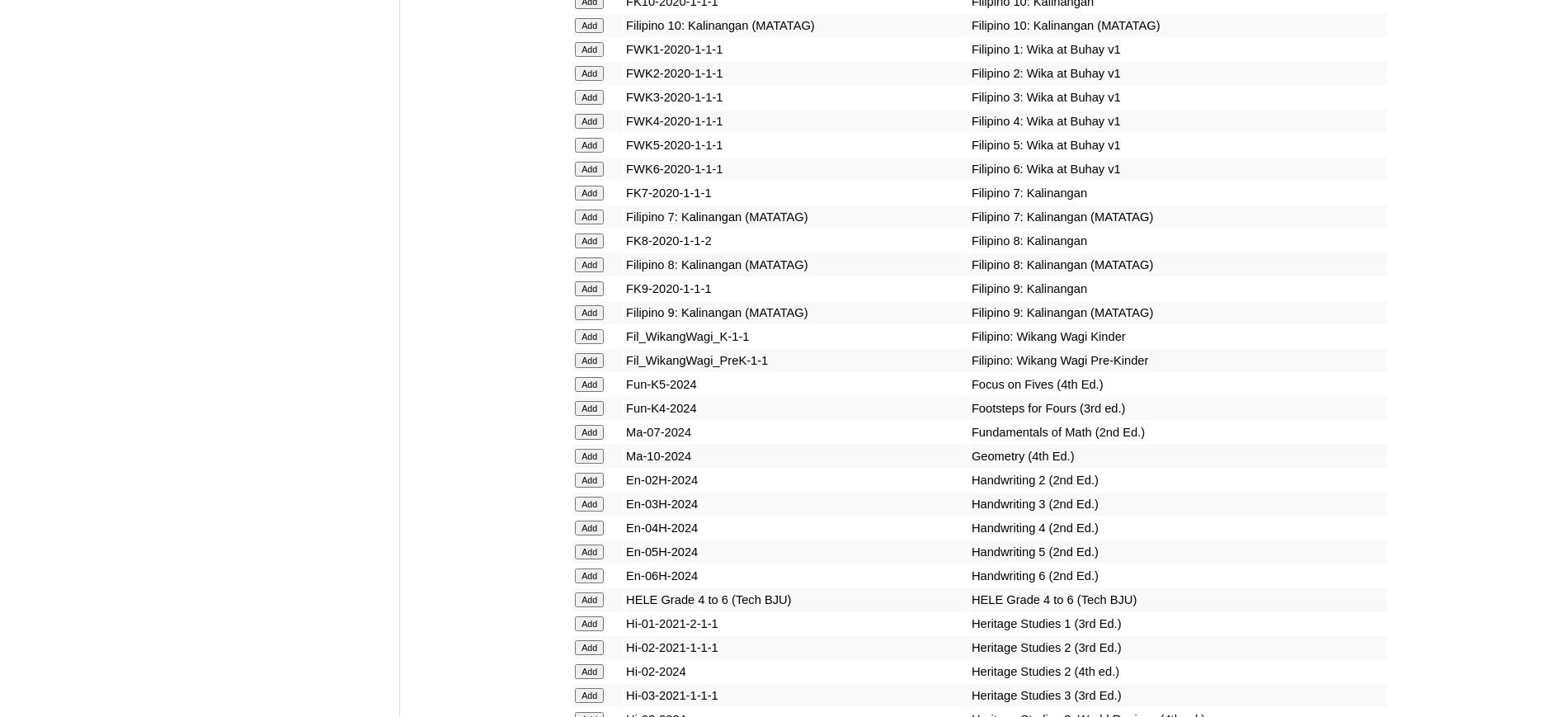
scroll to position [4715, 0]
drag, startPoint x: 1034, startPoint y: 451, endPoint x: 647, endPoint y: 459, distance: 387.1
click at [647, 397] on tr "Add Fun-K5-2024 Focus on Fives (4th Ed.)" at bounding box center [980, 385] width 815 height 23
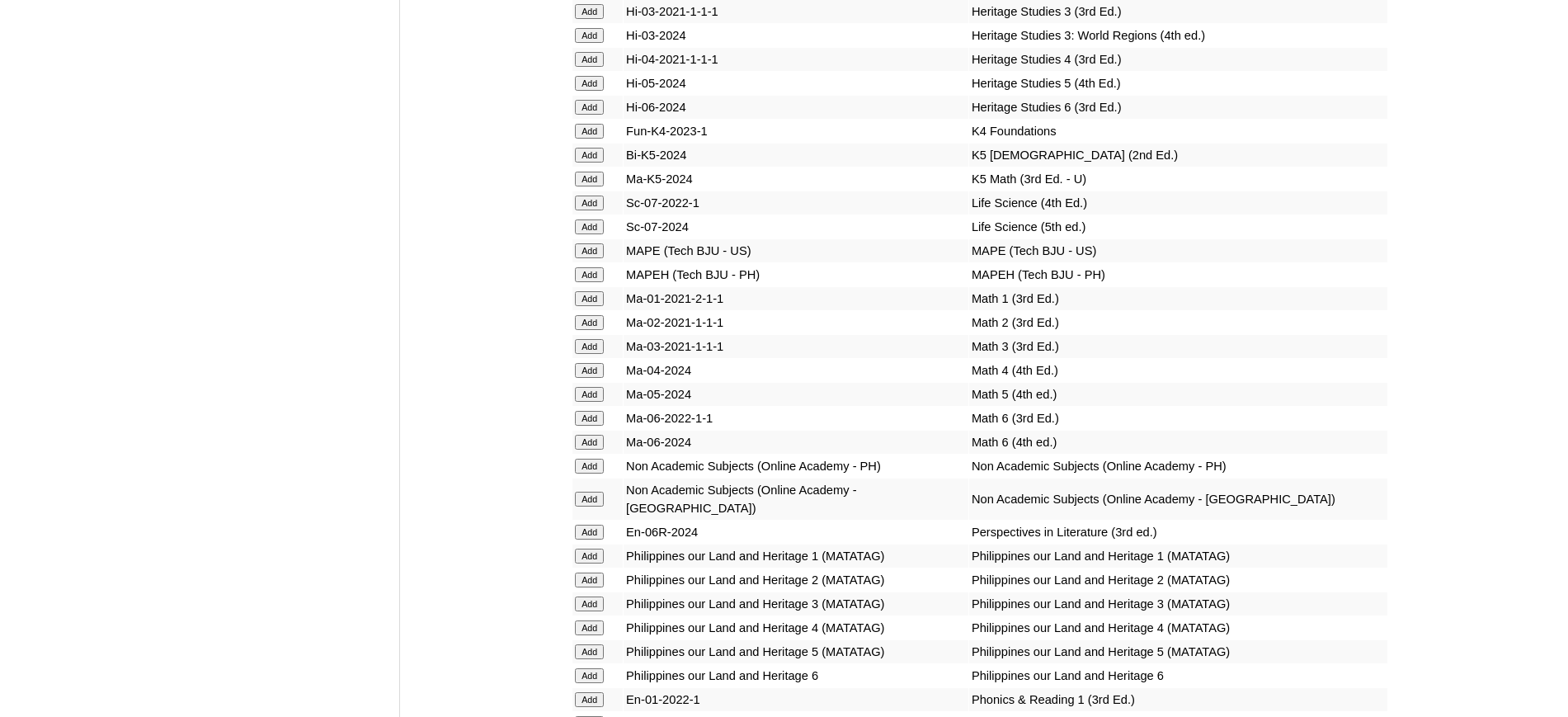
scroll to position [5381, 0]
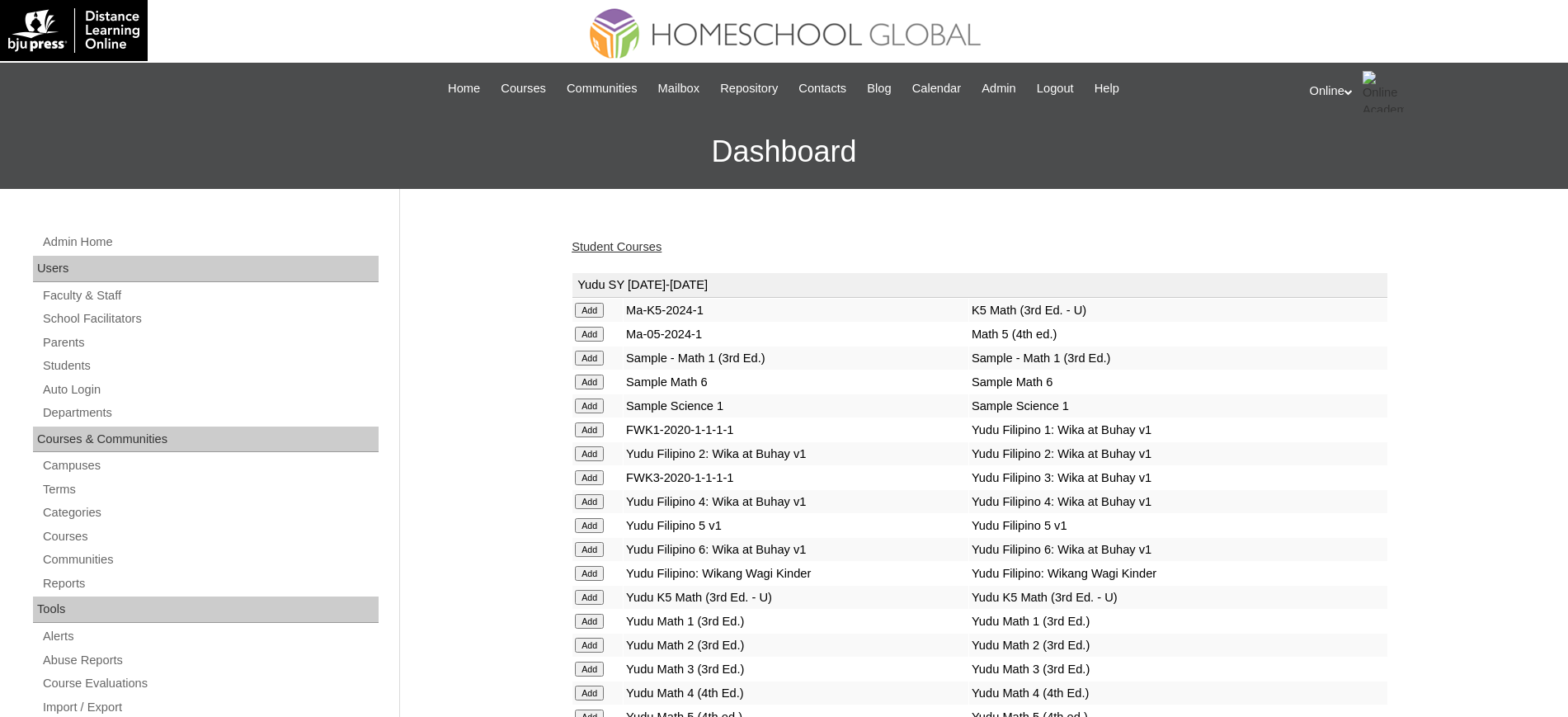
click at [617, 249] on link "Student Courses" at bounding box center [617, 247] width 90 height 13
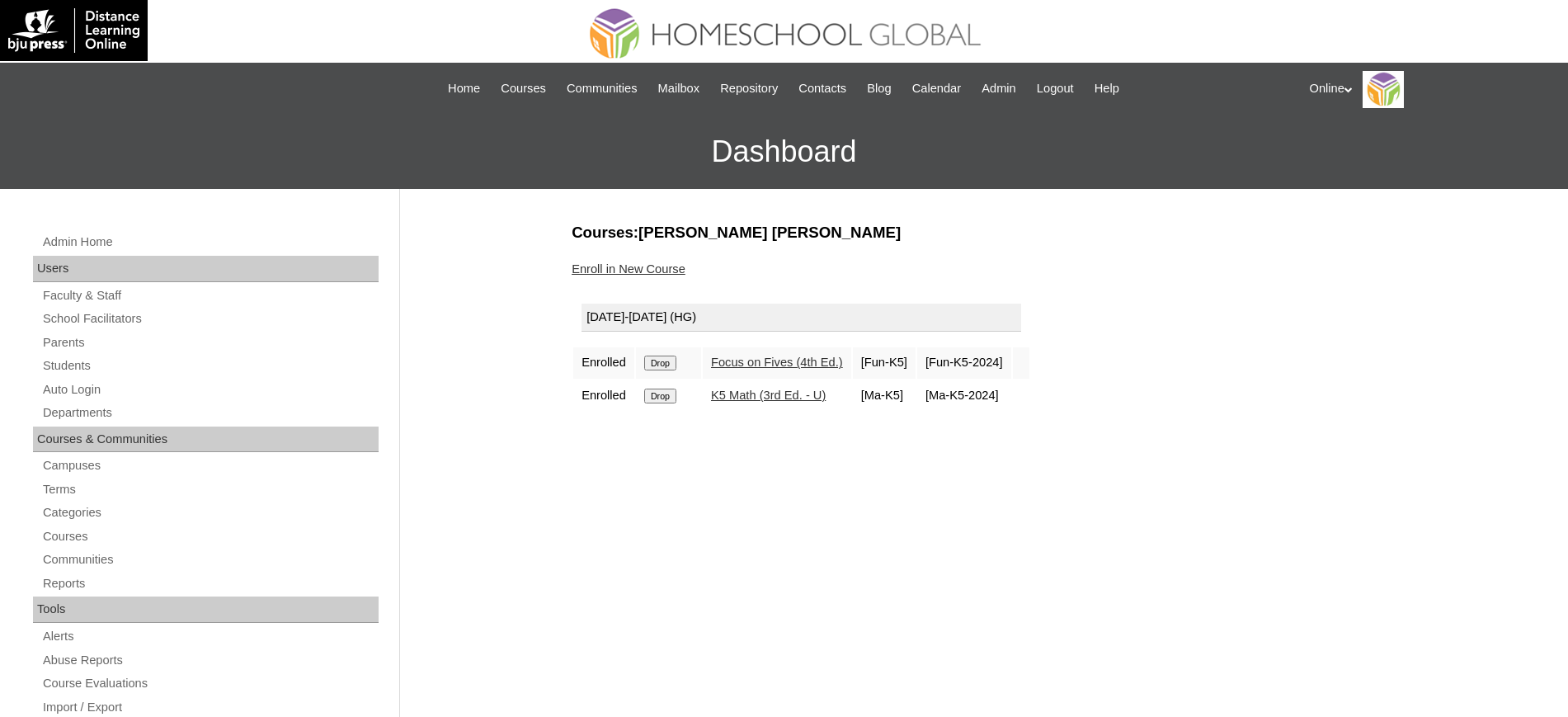
click at [627, 262] on link "Enroll in New Course" at bounding box center [628, 269] width 113 height 13
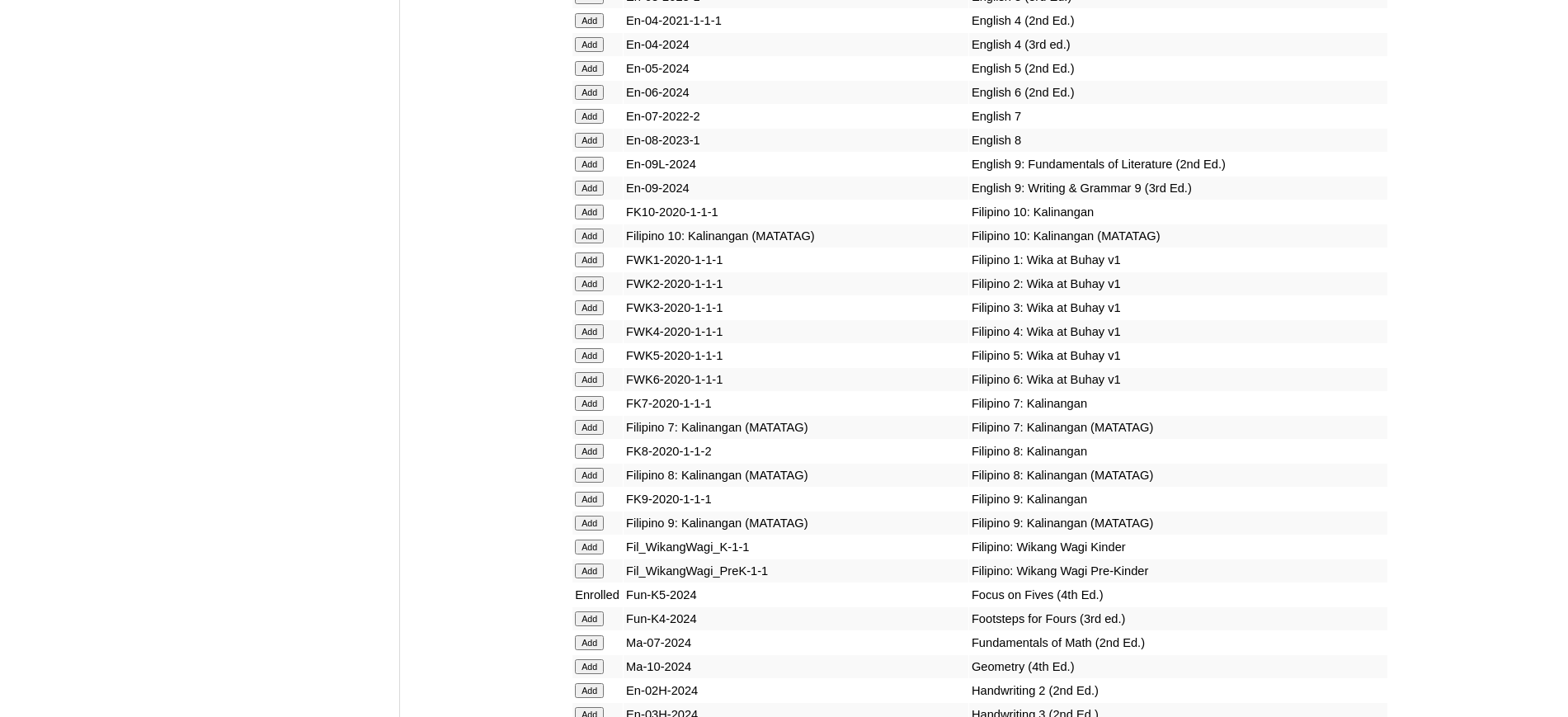
scroll to position [5132, 0]
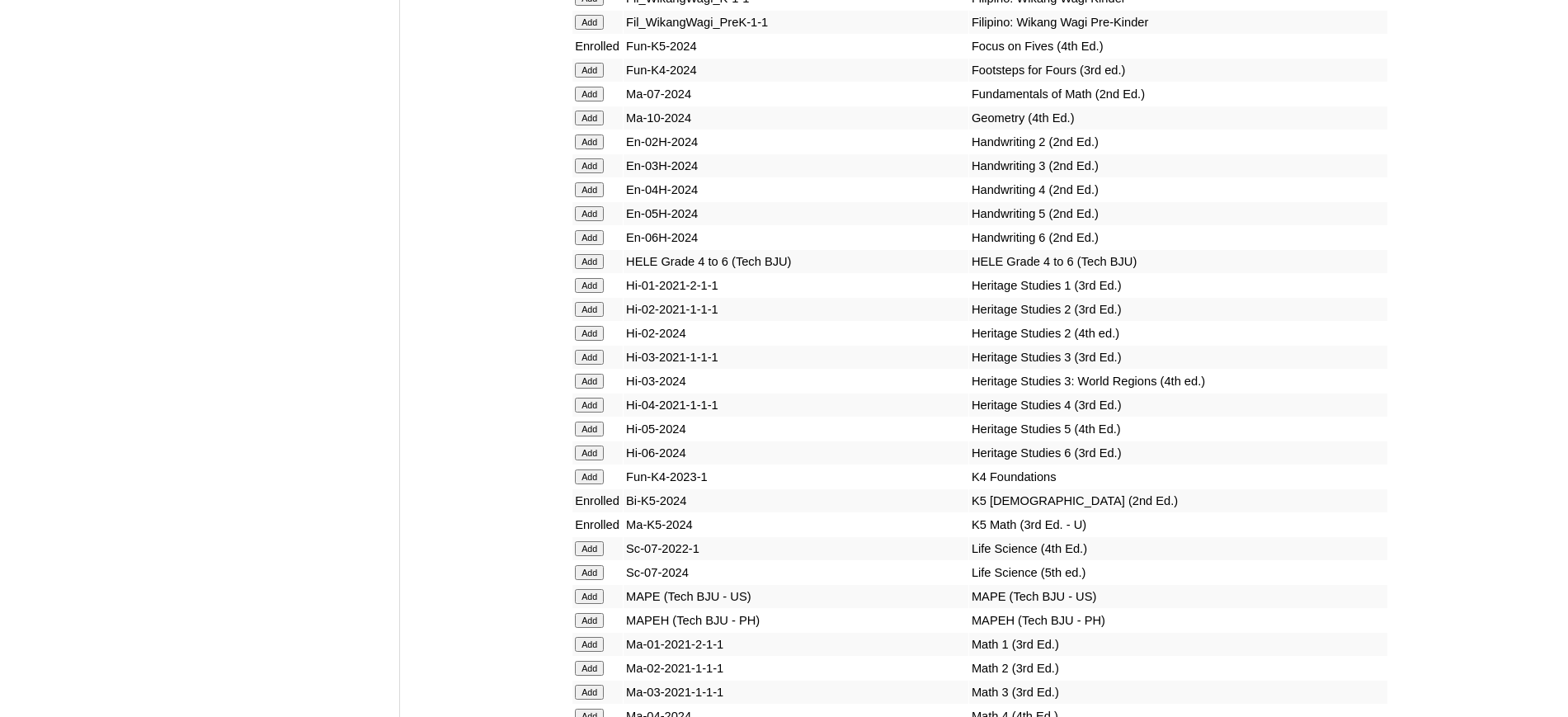
scroll to position [5011, 0]
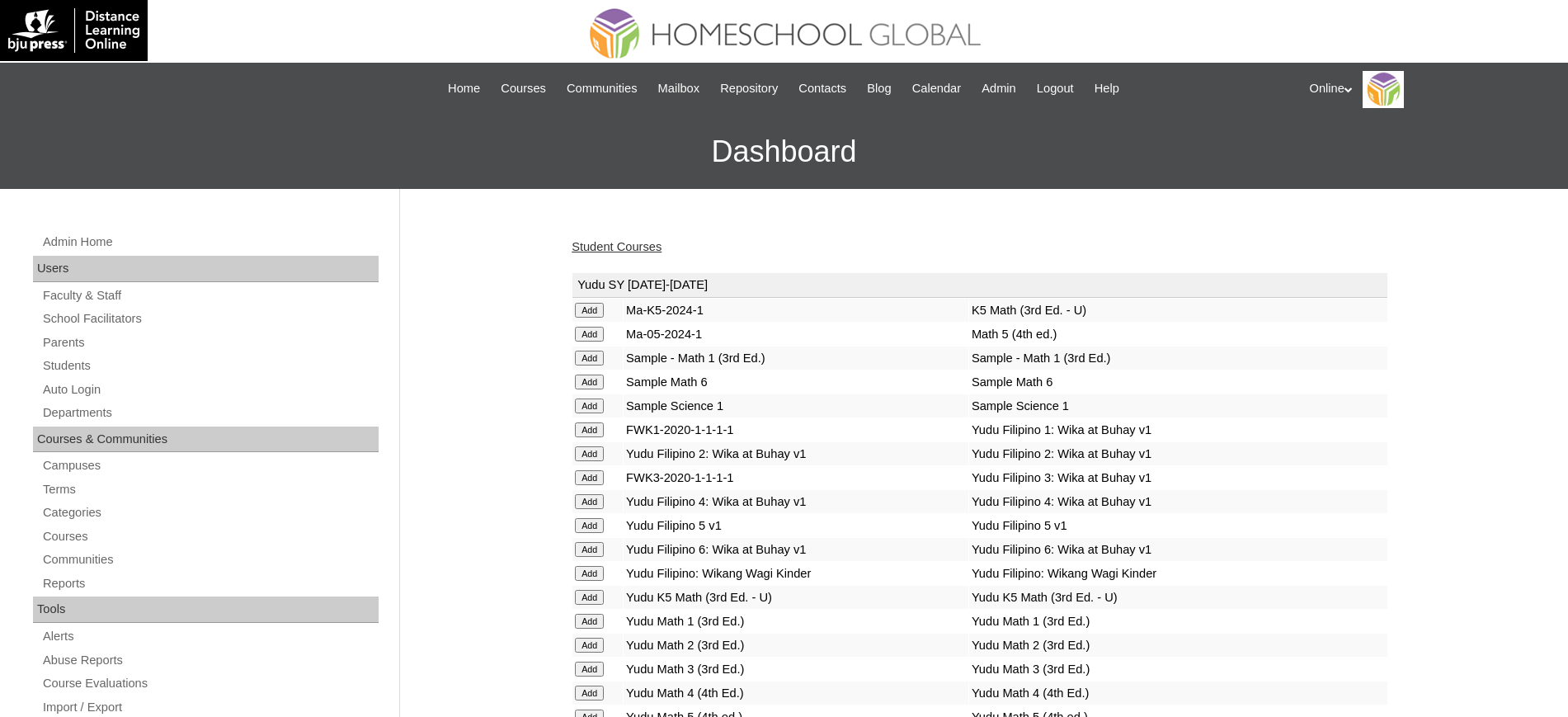
click at [615, 242] on link "Student Courses" at bounding box center [617, 247] width 90 height 13
